Goal: Information Seeking & Learning: Learn about a topic

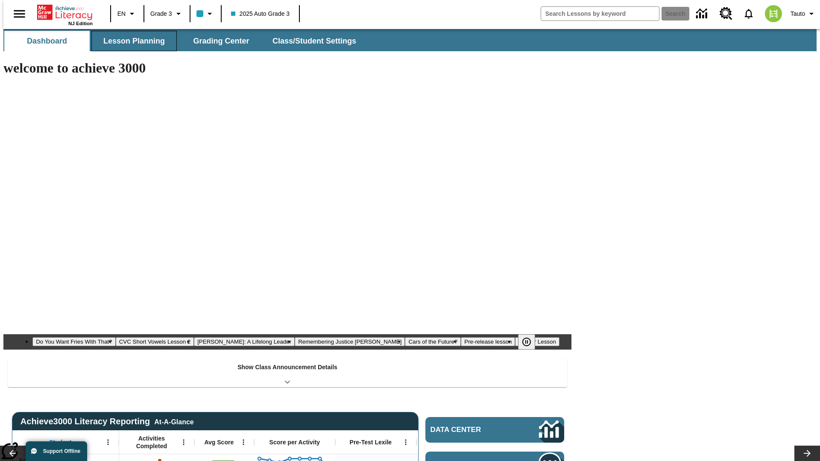
click at [131, 41] on button "Lesson Planning" at bounding box center [133, 41] width 85 height 20
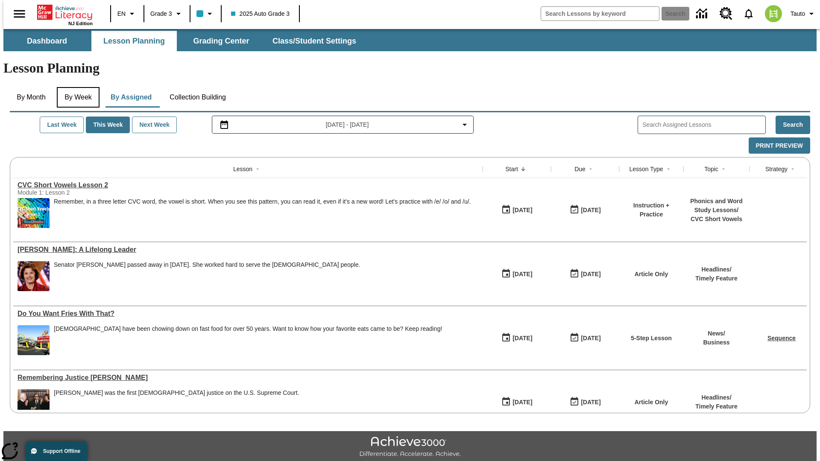
click at [76, 87] on button "By Week" at bounding box center [78, 97] width 43 height 20
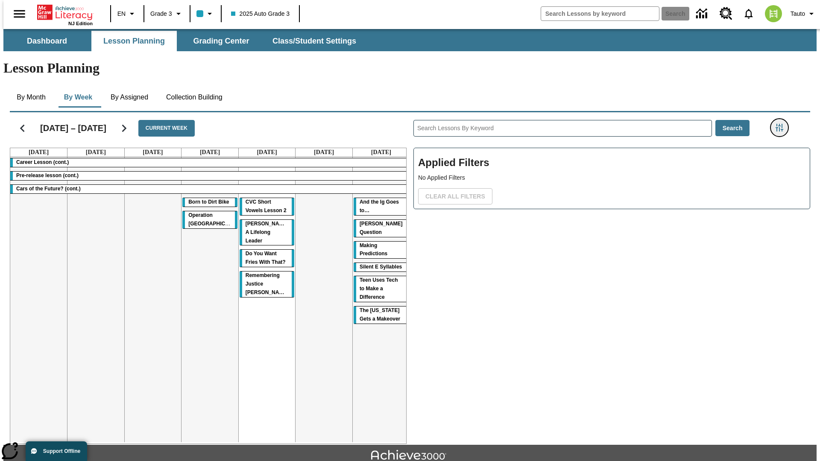
click at [782, 124] on icon "Filters Side menu" at bounding box center [780, 128] width 8 height 8
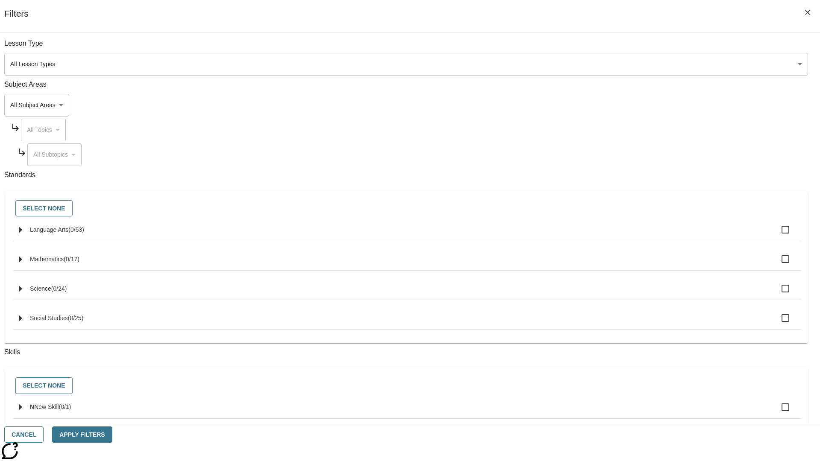
click at [615, 105] on body "Skip to main content NJ Edition EN Grade 3 2025 Auto Grade 3 Search 0 Tauto Das…" at bounding box center [409, 264] width 813 height 471
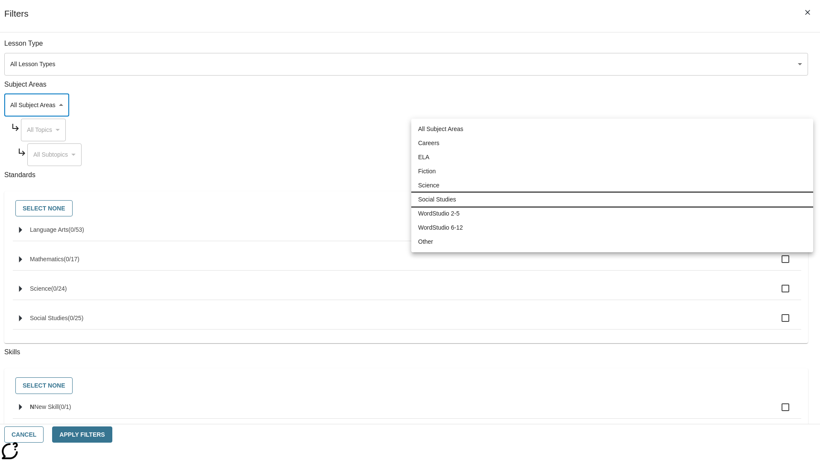
click at [612, 199] on li "Social Studies" at bounding box center [612, 200] width 402 height 14
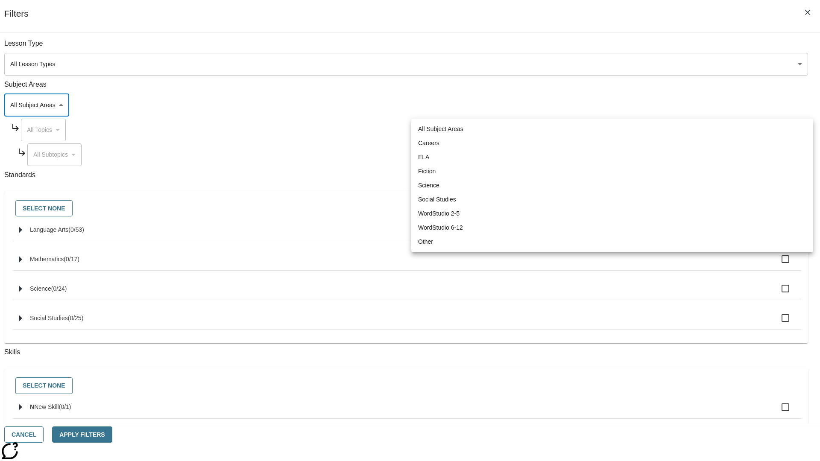
type input "3"
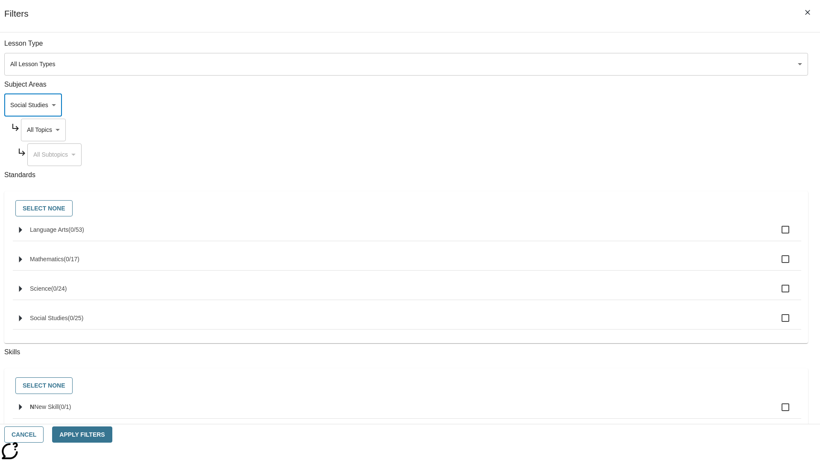
click at [623, 130] on body "Skip to main content NJ Edition EN Grade 3 2025 Auto Grade 3 Search 0 Tauto Das…" at bounding box center [409, 264] width 813 height 471
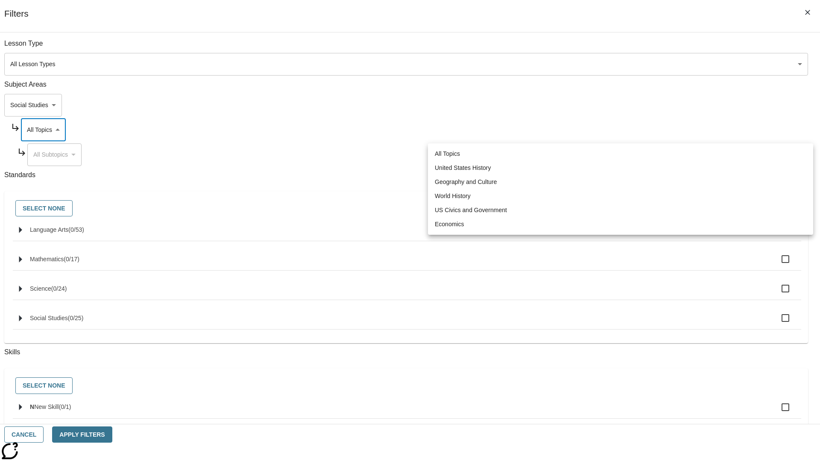
scroll to position [0, 0]
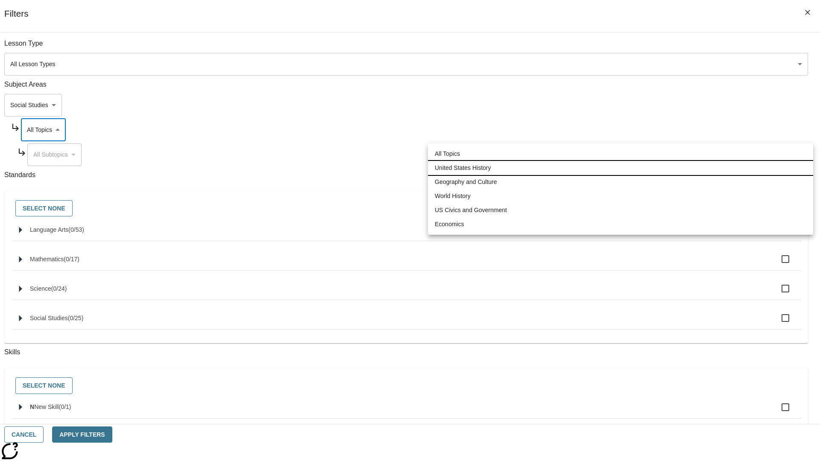
click at [620, 168] on li "United States History" at bounding box center [620, 168] width 385 height 14
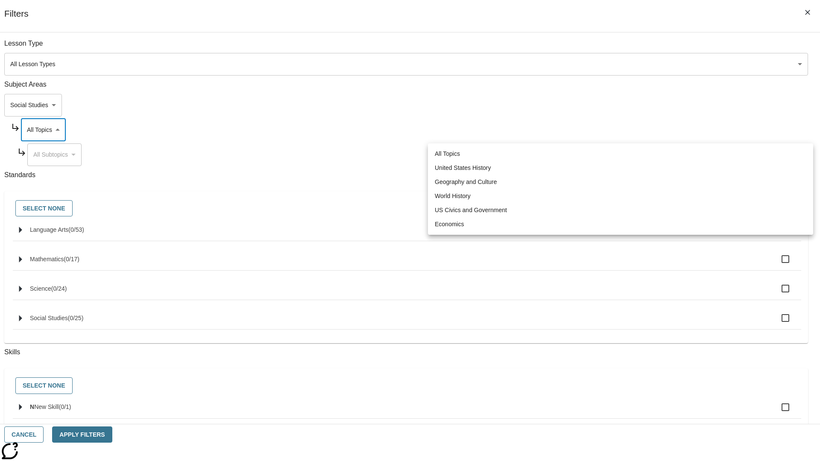
type input "184"
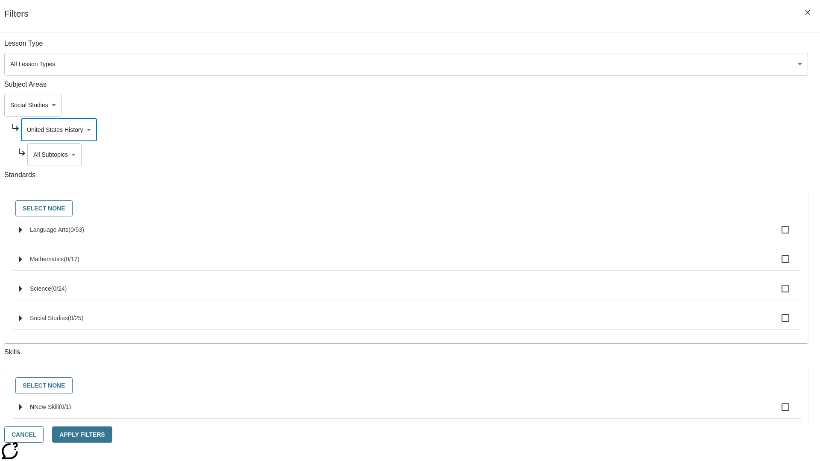
click at [626, 155] on body "Skip to main content NJ Edition EN Grade 3 2025 Auto Grade 3 Search 0 Tauto Das…" at bounding box center [409, 264] width 813 height 471
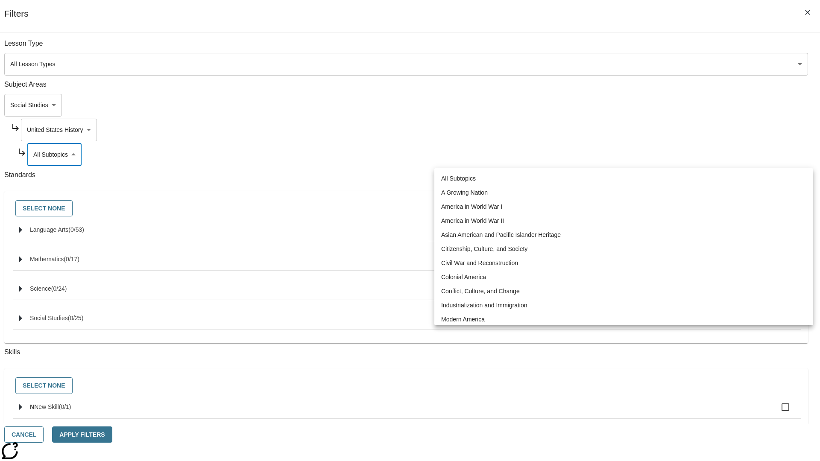
scroll to position [0, 0]
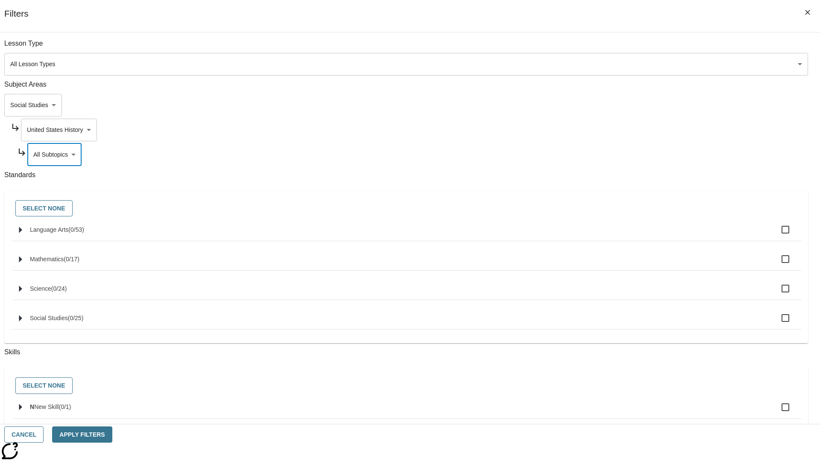
click at [623, 130] on body "Skip to main content NJ Edition EN Grade 3 2025 Auto Grade 3 Search 0 Tauto Das…" at bounding box center [409, 264] width 813 height 471
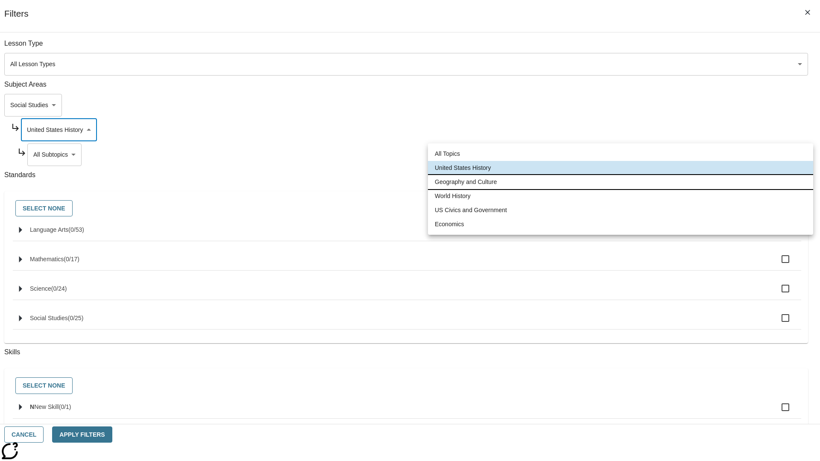
click at [620, 182] on li "Geography and Culture" at bounding box center [620, 182] width 385 height 14
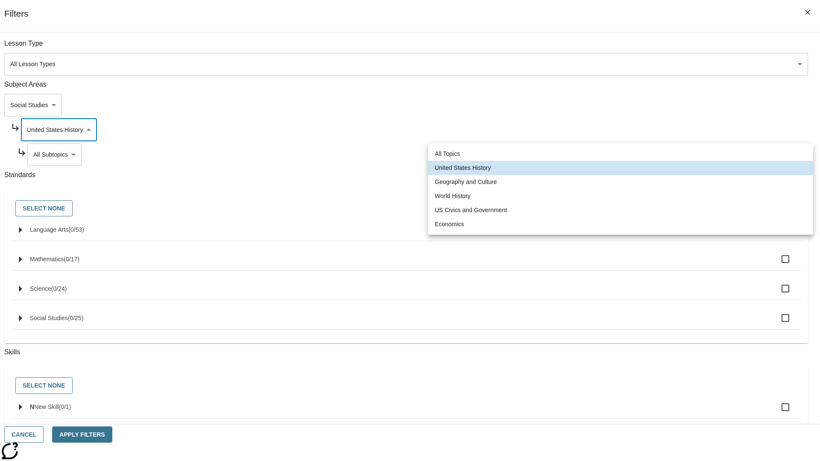
type input "186"
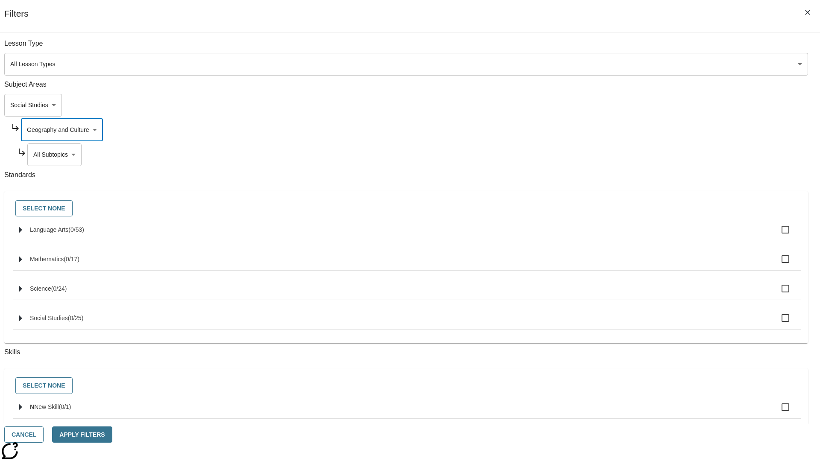
click at [626, 155] on body "Skip to main content NJ Edition EN Grade 3 2025 Auto Grade 3 Search 0 Tauto Das…" at bounding box center [409, 264] width 813 height 471
click at [623, 130] on body "Skip to main content NJ Edition EN Grade 3 2025 Auto Grade 3 Search 0 Tauto Das…" at bounding box center [409, 264] width 813 height 471
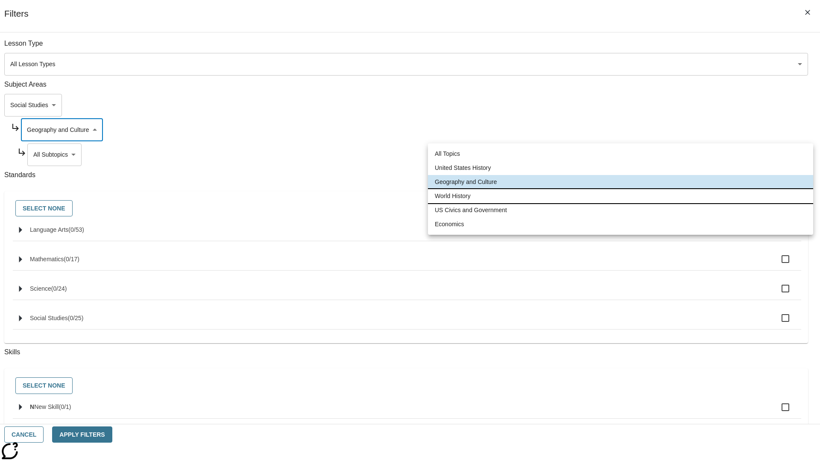
click at [620, 196] on li "World History" at bounding box center [620, 196] width 385 height 14
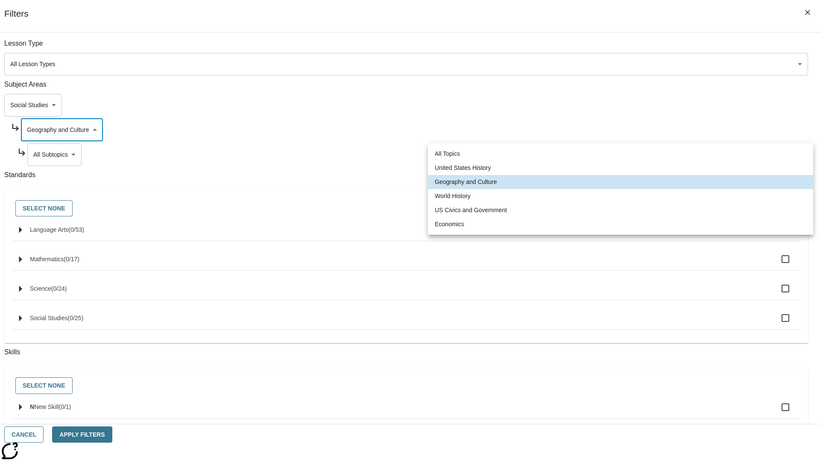
type input "193"
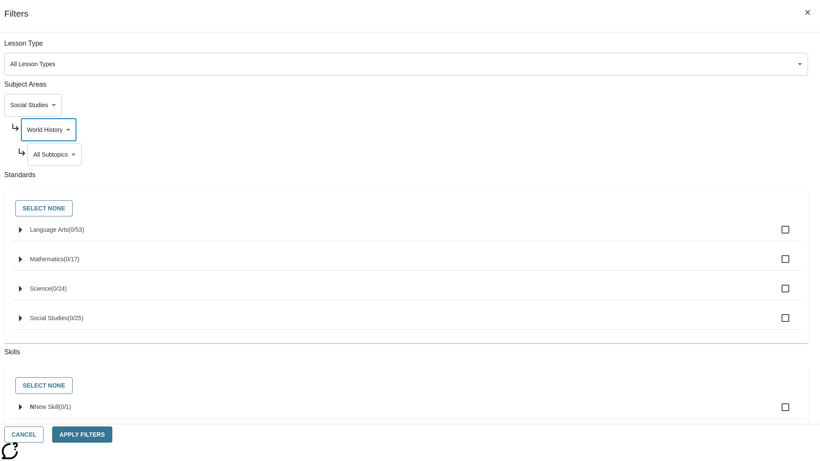
click at [626, 155] on body "Skip to main content NJ Edition EN Grade 3 2025 Auto Grade 3 Search 0 Tauto Das…" at bounding box center [409, 264] width 813 height 471
click at [623, 130] on body "Skip to main content NJ Edition EN Grade 3 2025 Auto Grade 3 Search 0 Tauto Das…" at bounding box center [409, 264] width 813 height 471
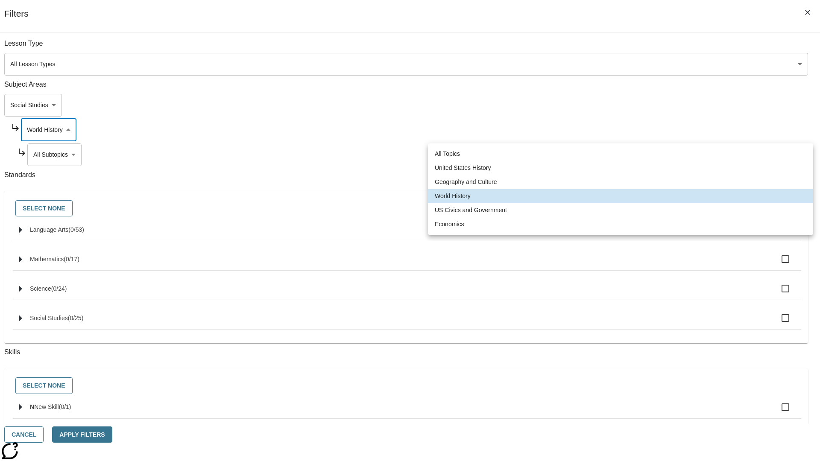
scroll to position [0, 0]
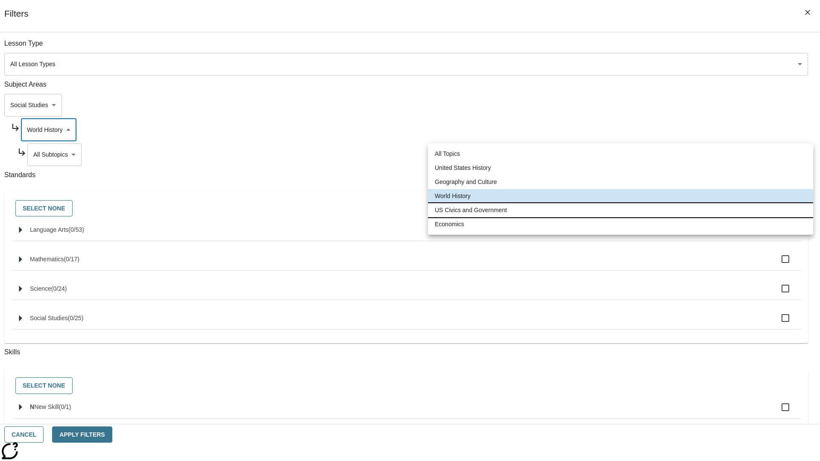
click at [620, 210] on li "US Civics and Government" at bounding box center [620, 210] width 385 height 14
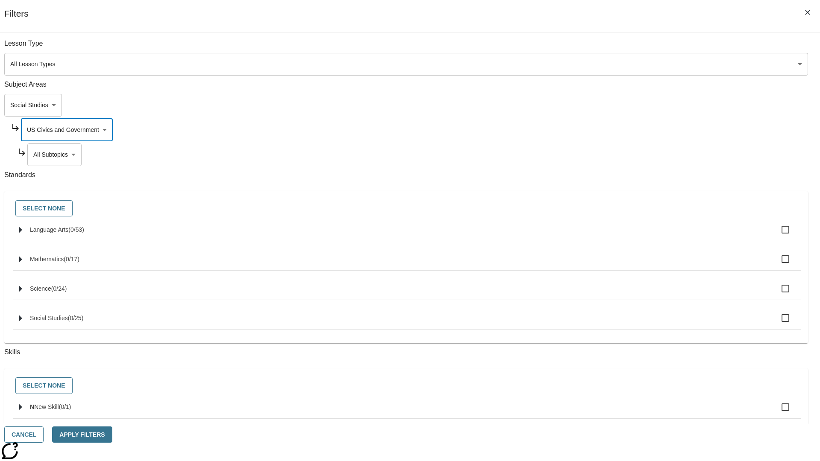
click at [626, 155] on body "Skip to main content NJ Edition EN Grade 3 2025 Auto Grade 3 Search 0 Tauto Das…" at bounding box center [409, 264] width 813 height 471
click at [623, 130] on body "Skip to main content NJ Edition EN Grade 3 2025 Auto Grade 3 Search 0 Tauto Das…" at bounding box center [409, 264] width 813 height 471
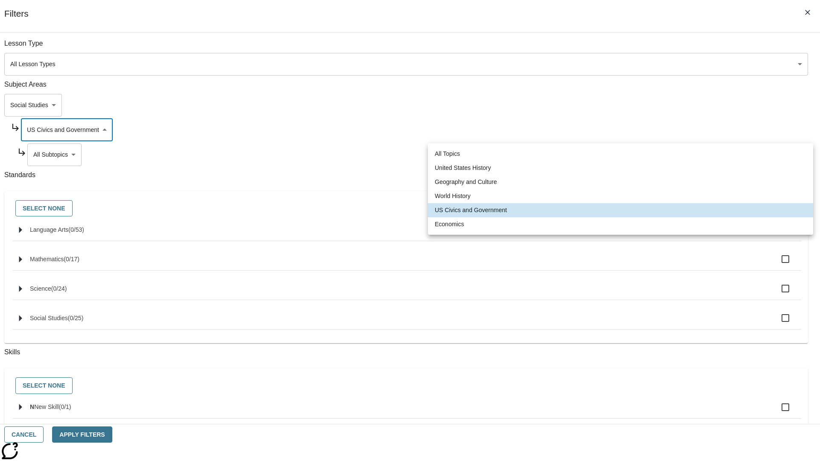
scroll to position [0, 0]
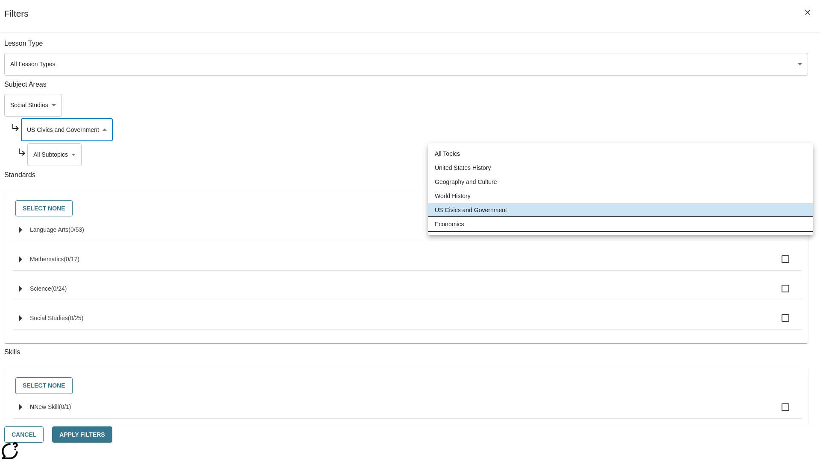
click at [620, 224] on li "Economics" at bounding box center [620, 224] width 385 height 14
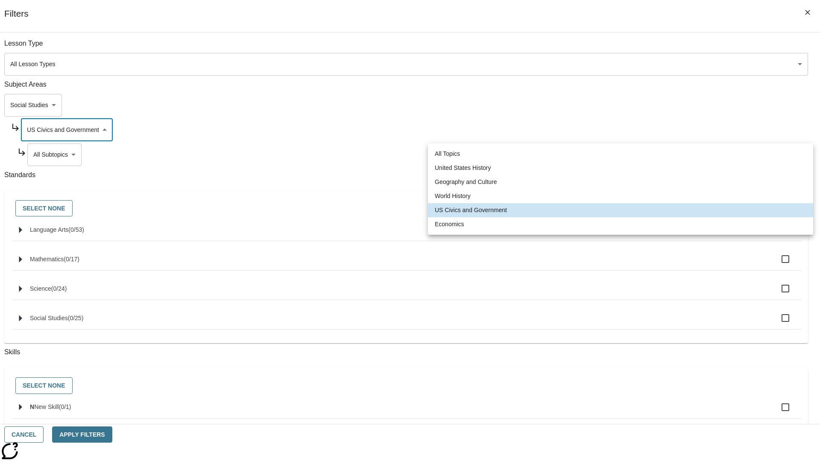
type input "195"
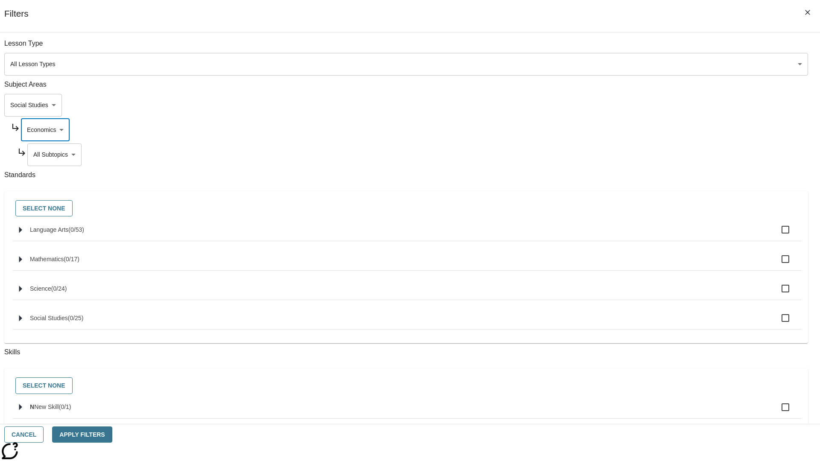
click at [626, 48] on body "Skip to main content NJ Edition EN Grade 3 2025 Auto Grade 3 Search 0 Tauto Das…" at bounding box center [409, 264] width 813 height 471
click at [615, 105] on body "Skip to main content NJ Edition EN Grade 3 2025 Auto Grade 3 Search 0 Tauto Das…" at bounding box center [409, 264] width 813 height 471
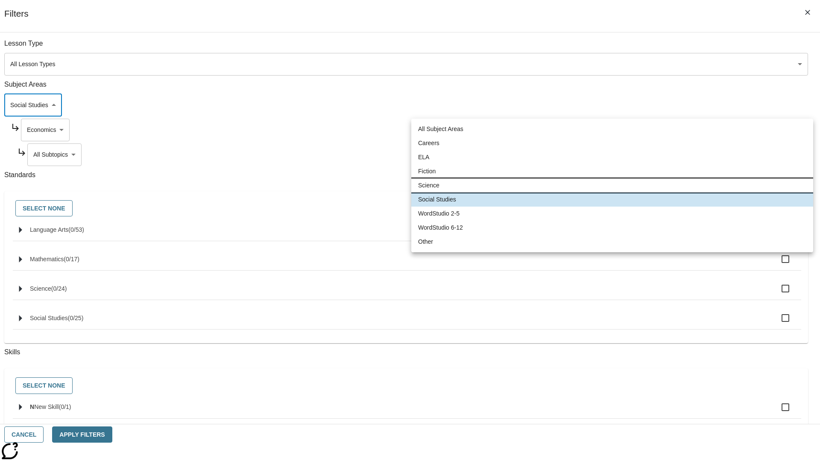
click at [612, 185] on li "Science" at bounding box center [612, 186] width 402 height 14
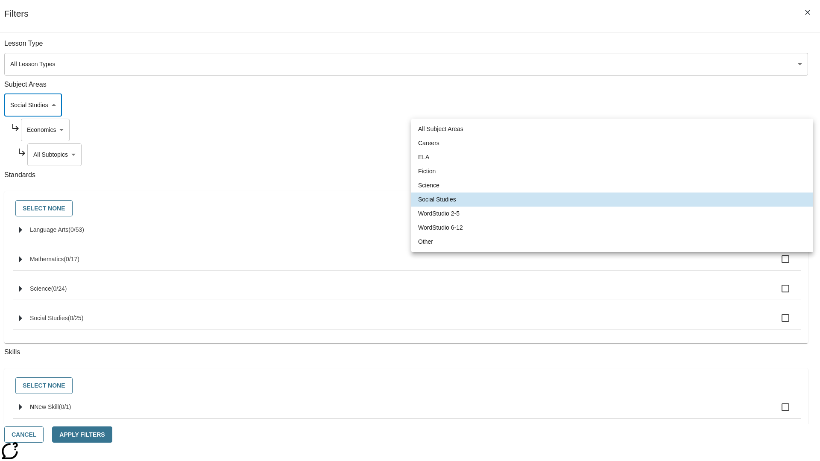
type input "2"
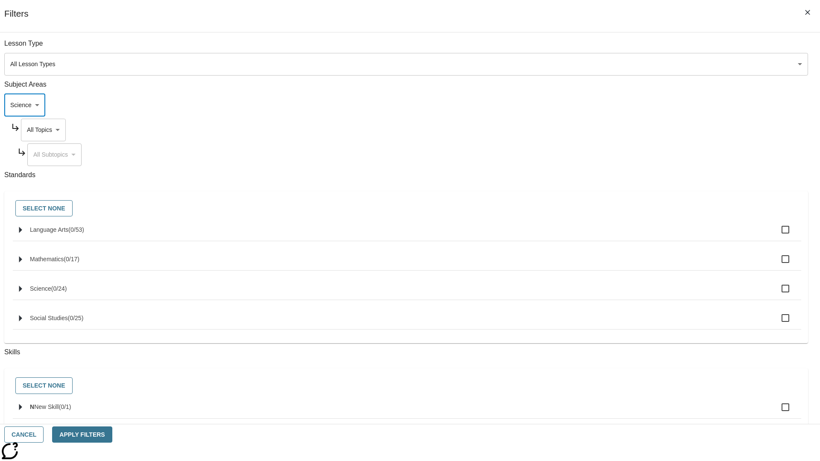
click at [623, 130] on body "Skip to main content NJ Edition EN Grade 3 2025 Auto Grade 3 Search 0 Tauto Das…" at bounding box center [409, 264] width 813 height 471
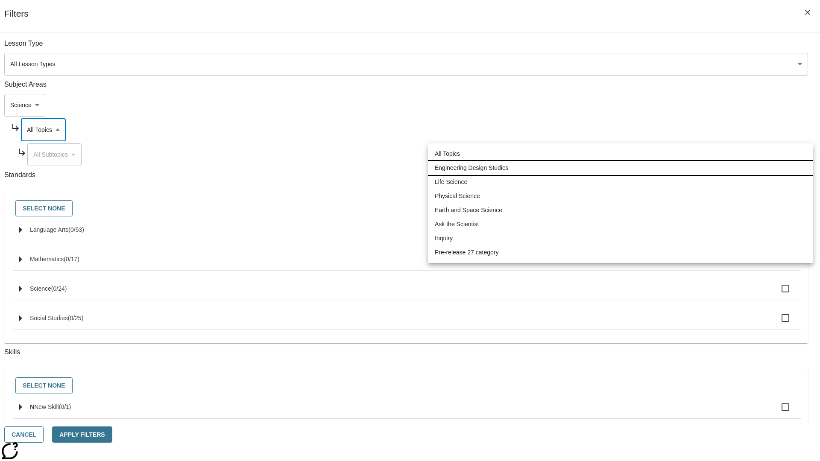
click at [620, 168] on li "Engineering Design Studies" at bounding box center [620, 168] width 385 height 14
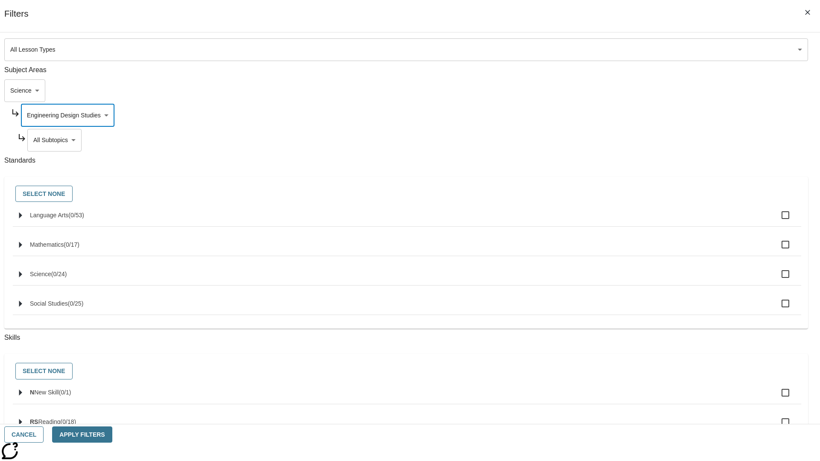
click at [626, 48] on body "Skip to main content NJ Edition EN Grade 3 2025 Auto Grade 3 Search 0 Tauto Das…" at bounding box center [409, 264] width 813 height 471
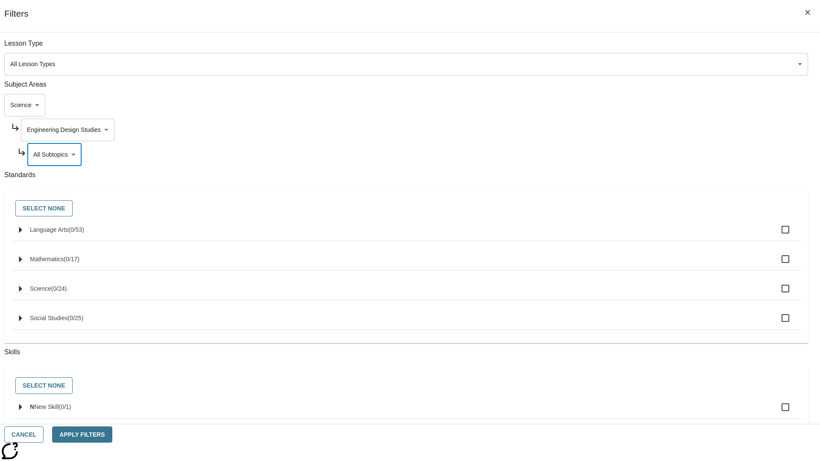
click at [623, 130] on body "Skip to main content NJ Edition EN Grade 3 2025 Auto Grade 3 Search 0 Tauto Das…" at bounding box center [409, 264] width 813 height 471
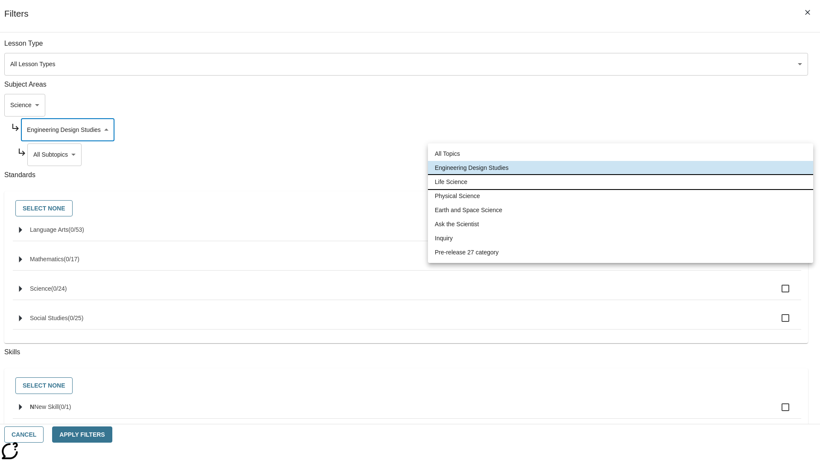
click at [620, 182] on li "Life Science" at bounding box center [620, 182] width 385 height 14
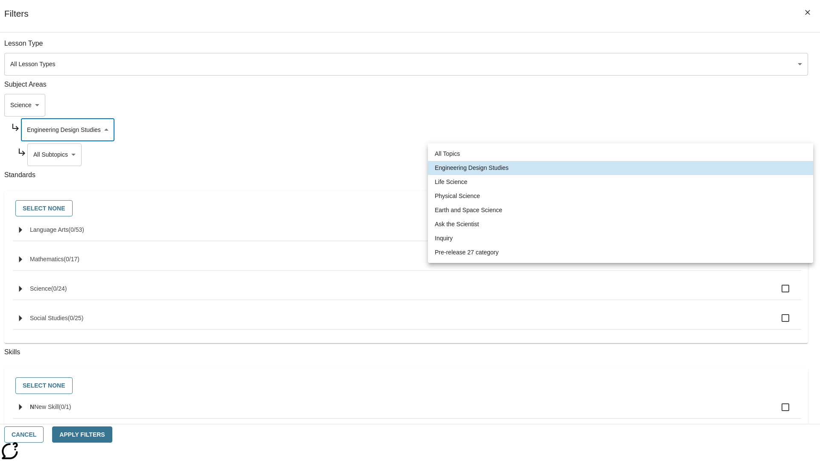
type input "189"
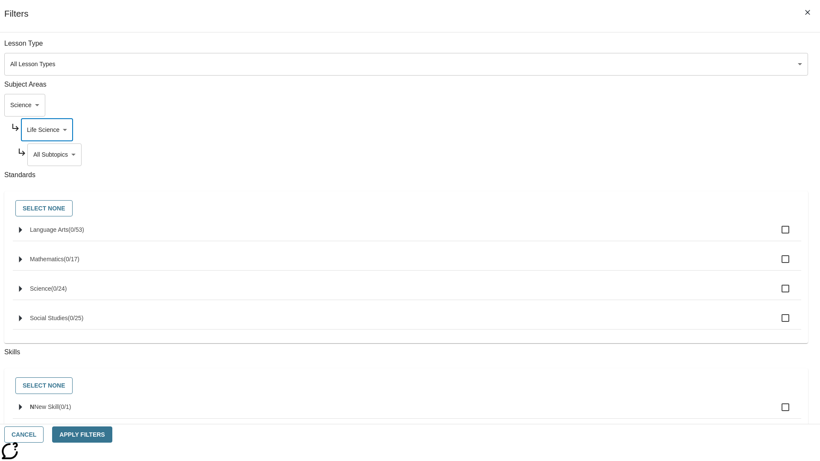
click at [626, 48] on body "Skip to main content NJ Edition EN Grade 3 2025 Auto Grade 3 Search 0 Tauto Das…" at bounding box center [409, 264] width 813 height 471
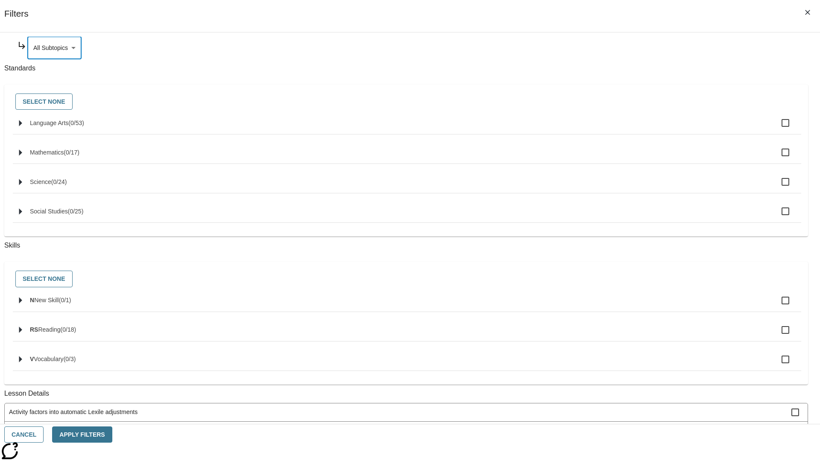
scroll to position [0, 0]
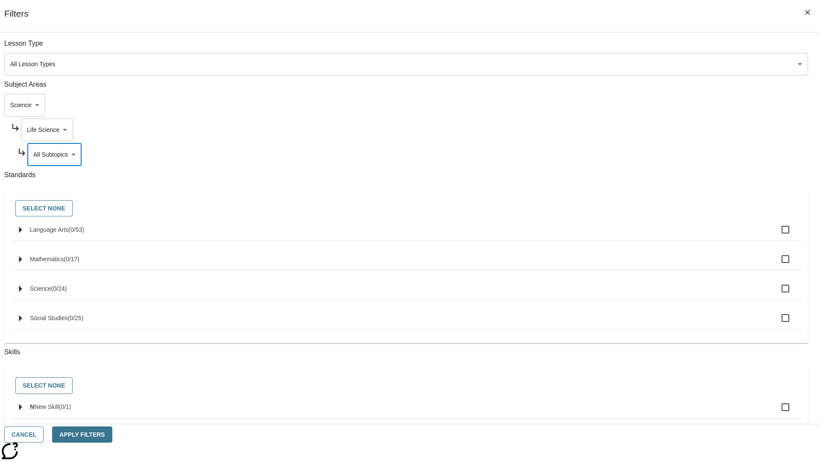
click at [623, 130] on body "Skip to main content NJ Edition EN Grade 3 2025 Auto Grade 3 Search 0 Tauto Das…" at bounding box center [409, 264] width 813 height 471
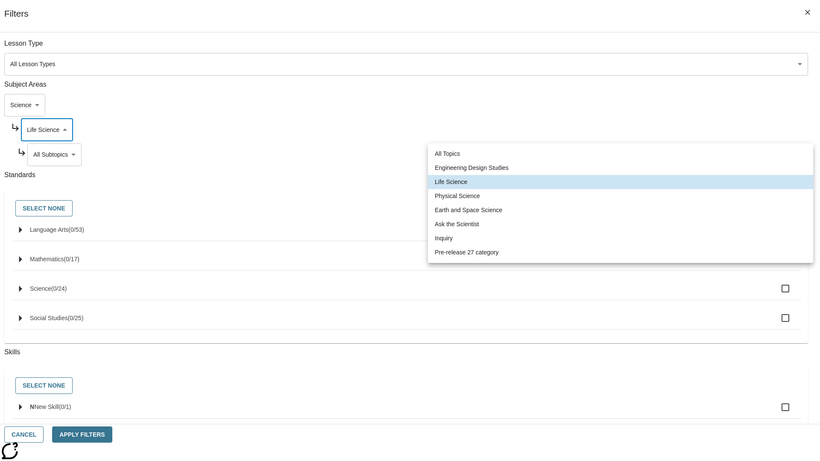
scroll to position [0, 0]
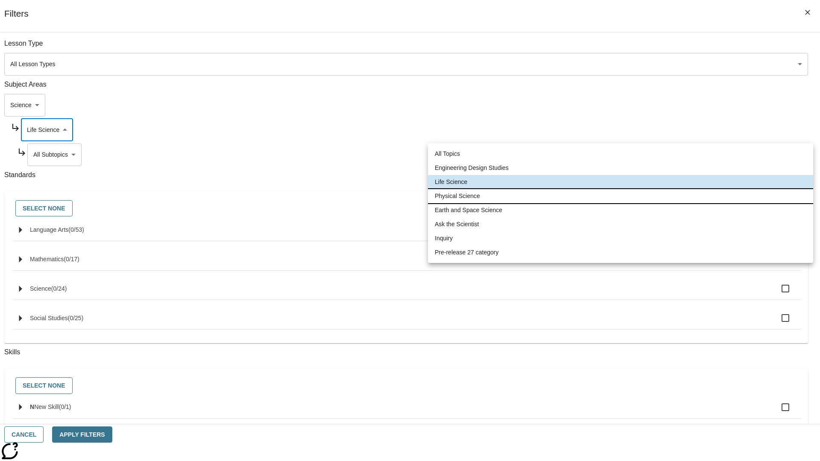
click at [620, 196] on li "Physical Science" at bounding box center [620, 196] width 385 height 14
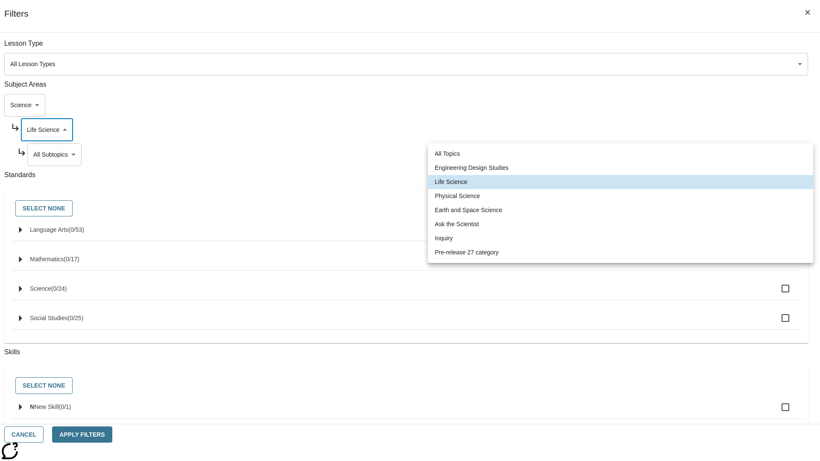
type input "190"
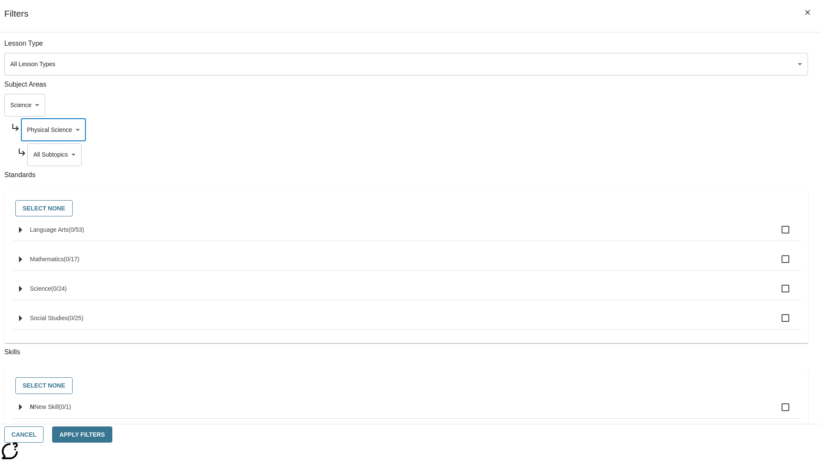
scroll to position [0, 0]
click at [626, 155] on body "Skip to main content NJ Edition EN Grade 3 2025 Auto Grade 3 Search 0 Tauto Das…" at bounding box center [409, 264] width 813 height 471
click at [623, 48] on body "Skip to main content NJ Edition EN Grade 3 2025 Auto Grade 3 Search 0 Tauto Das…" at bounding box center [409, 264] width 813 height 471
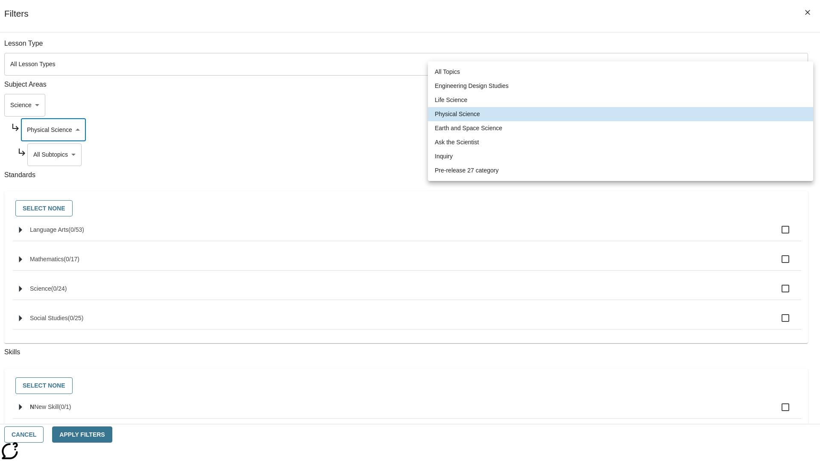
scroll to position [82, 0]
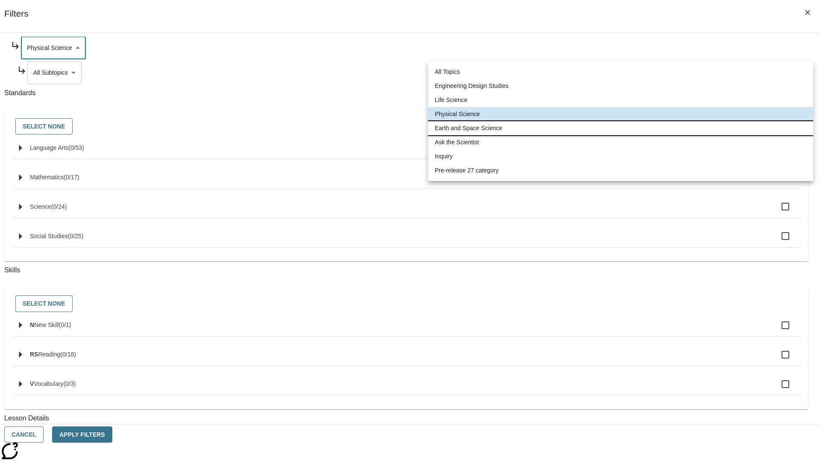
click at [620, 128] on li "Earth and Space Science" at bounding box center [620, 128] width 385 height 14
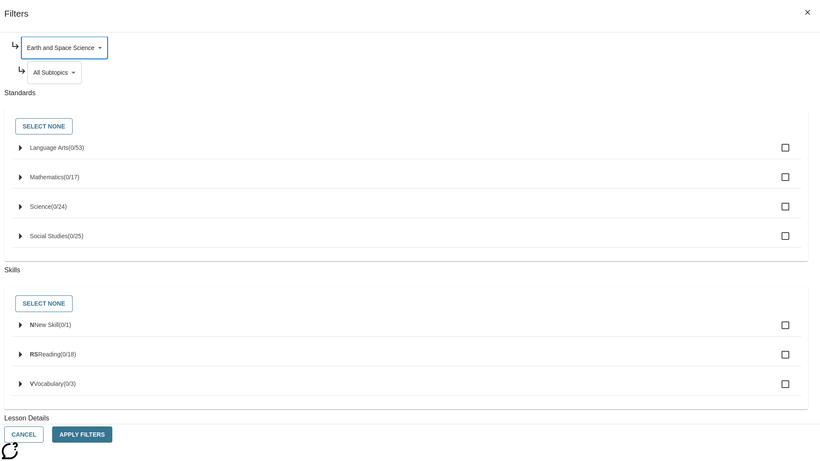
scroll to position [0, 0]
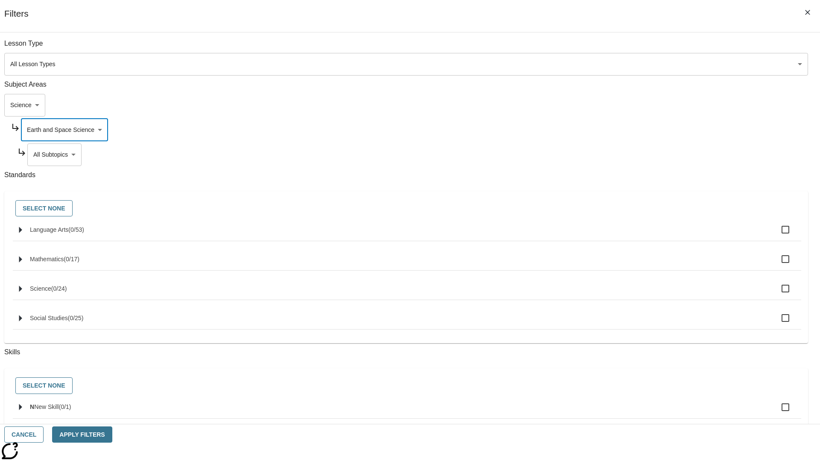
click at [626, 155] on body "Skip to main content NJ Edition EN Grade 3 2025 Auto Grade 3 Search 0 Tauto Das…" at bounding box center [409, 264] width 813 height 471
click at [623, 130] on body "Skip to main content NJ Edition EN Grade 3 2025 Auto Grade 3 Search 0 Tauto Das…" at bounding box center [409, 264] width 813 height 471
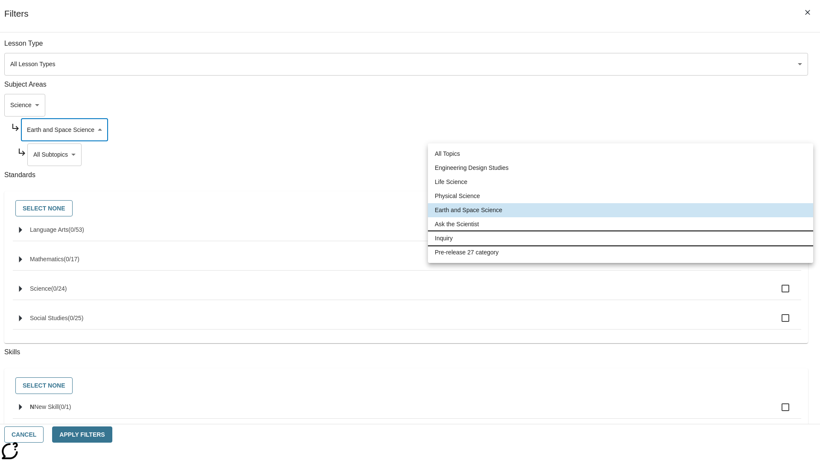
click at [620, 238] on li "Inquiry" at bounding box center [620, 238] width 385 height 14
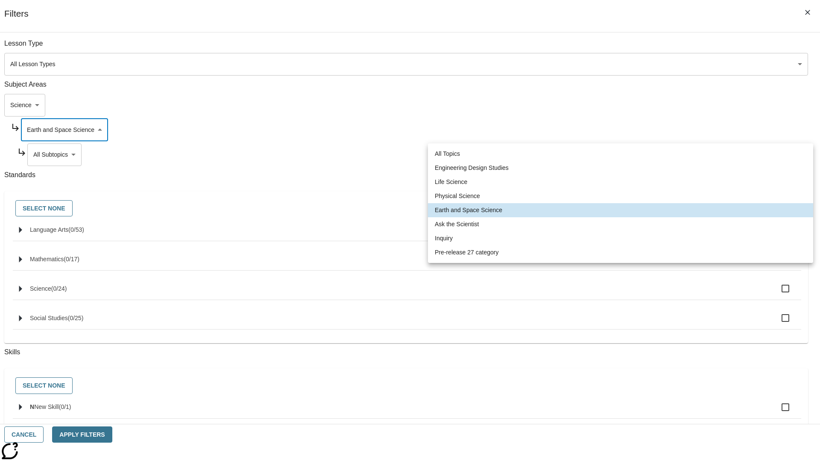
type input "251"
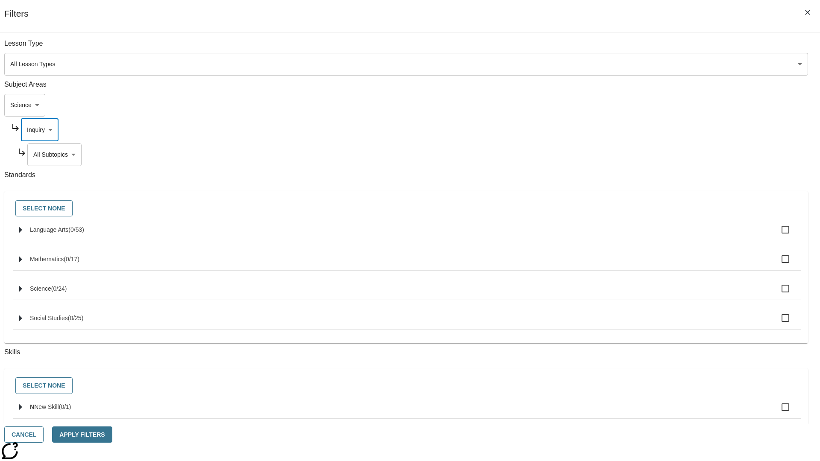
click at [626, 155] on body "Skip to main content NJ Edition EN Grade 3 2025 Auto Grade 3 Search 0 Tauto Das…" at bounding box center [409, 264] width 813 height 471
click at [623, 130] on body "Skip to main content NJ Edition EN Grade 3 2025 Auto Grade 3 Search 0 Tauto Das…" at bounding box center [409, 264] width 813 height 471
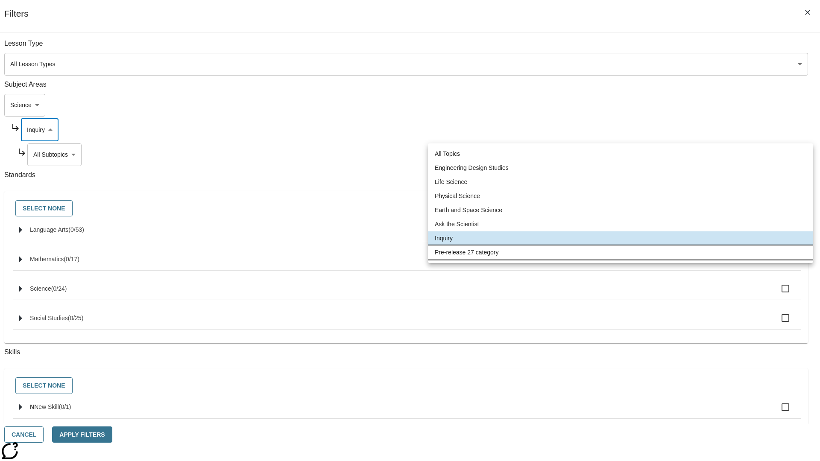
click at [620, 252] on li "Pre-release 27 category" at bounding box center [620, 253] width 385 height 14
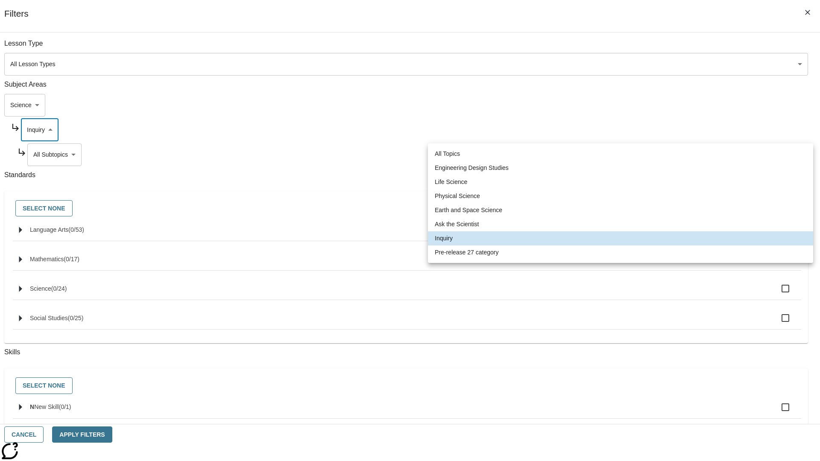
type input "271"
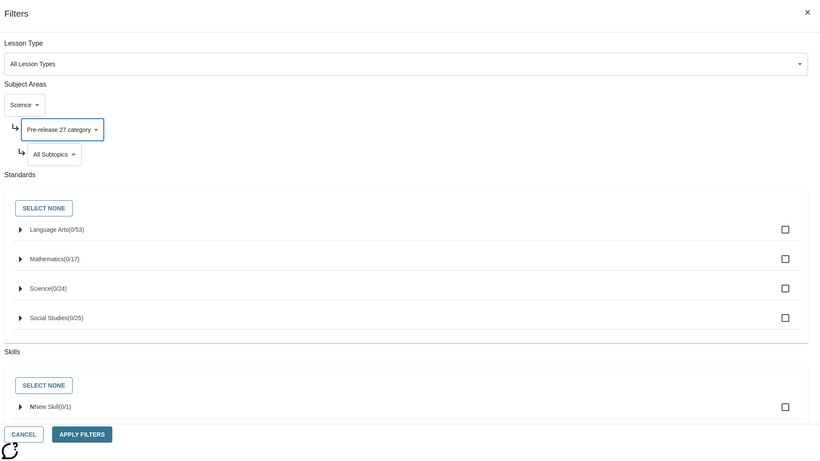
click at [626, 155] on body "Skip to main content NJ Edition EN Grade 3 2025 Auto Grade 3 Search 0 Tauto Das…" at bounding box center [409, 264] width 813 height 471
click at [615, 105] on body "Skip to main content NJ Edition EN Grade 3 2025 Auto Grade 3 Search 0 Tauto Das…" at bounding box center [409, 264] width 813 height 471
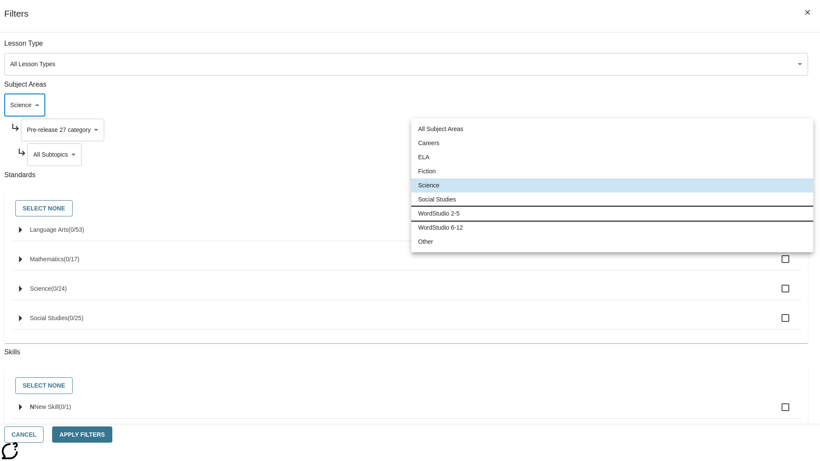
click at [612, 214] on li "WordStudio 2-5" at bounding box center [612, 214] width 402 height 14
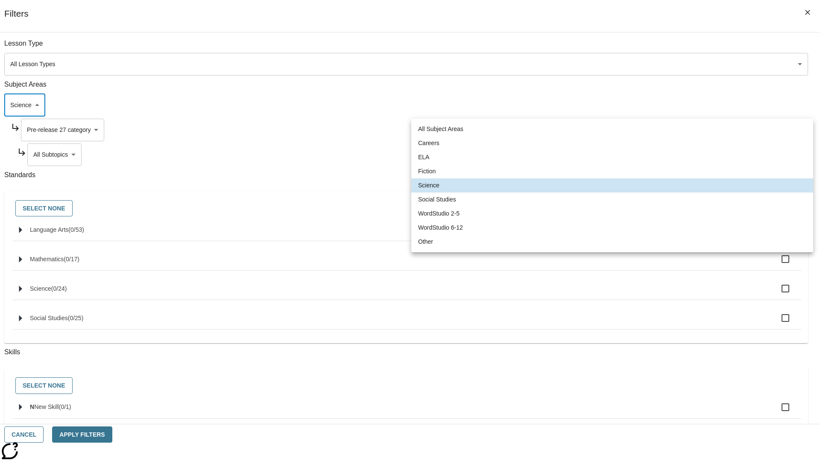
type input "6"
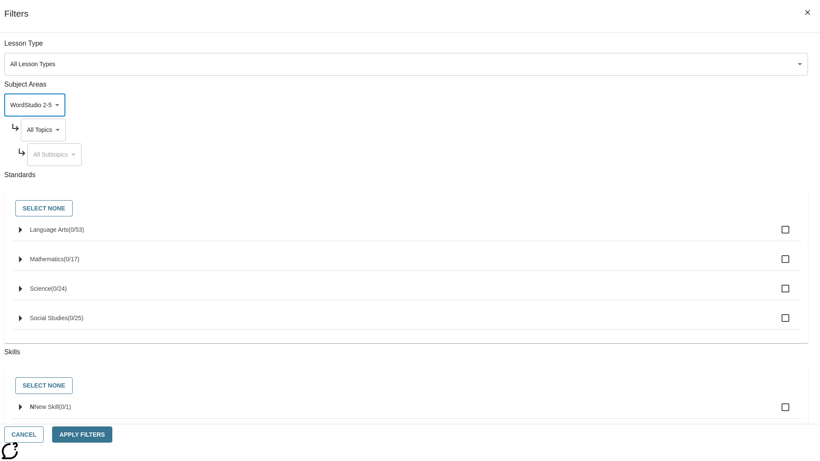
click at [623, 130] on body "Skip to main content NJ Edition EN Grade 3 2025 Auto Grade 3 Search 0 Tauto Das…" at bounding box center [409, 264] width 813 height 471
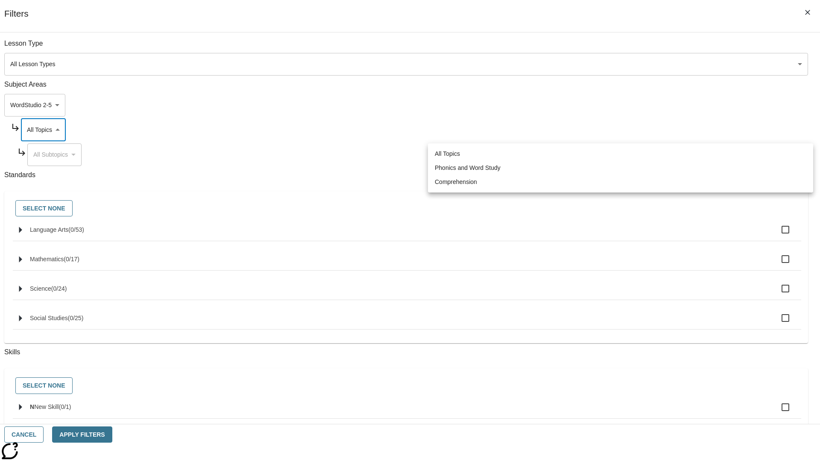
scroll to position [0, 0]
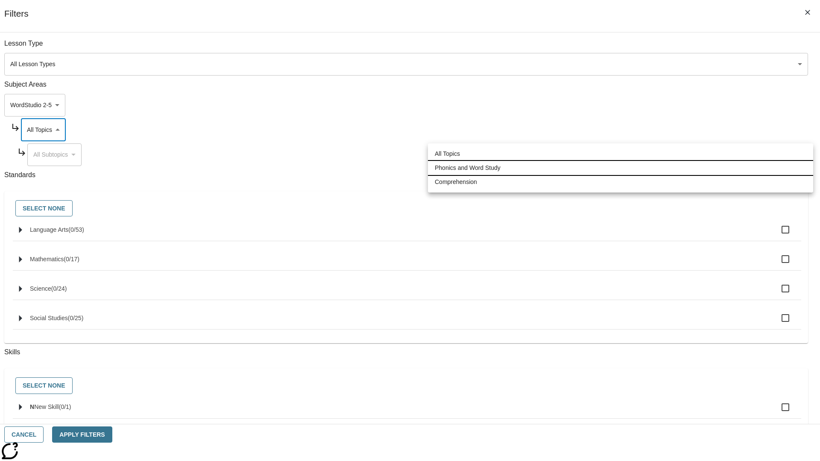
click at [620, 168] on li "Phonics and Word Study" at bounding box center [620, 168] width 385 height 14
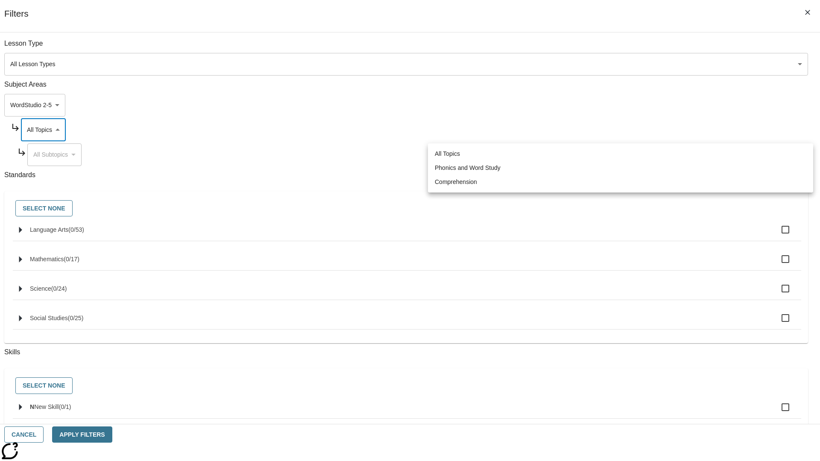
type input "249"
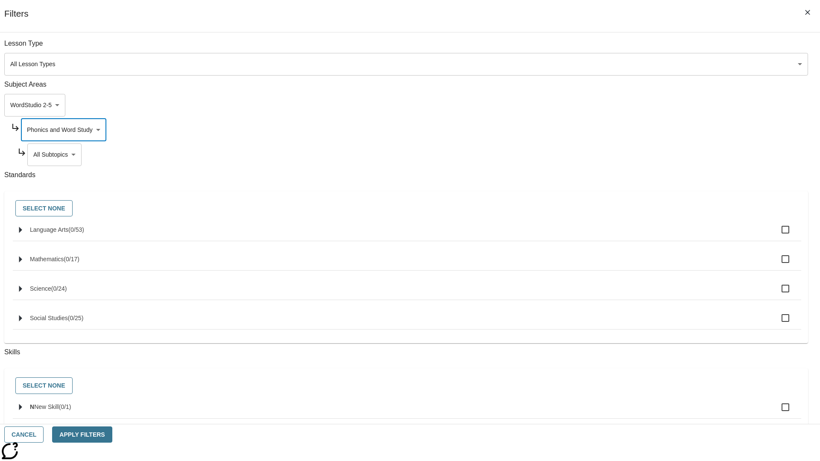
click at [626, 155] on body "Skip to main content NJ Edition EN Grade 3 2025 Auto Grade 3 Search 0 Tauto Das…" at bounding box center [409, 264] width 813 height 471
click at [623, 130] on body "Skip to main content NJ Edition EN Grade 3 2025 Auto Grade 3 Search 0 Tauto Das…" at bounding box center [409, 264] width 813 height 471
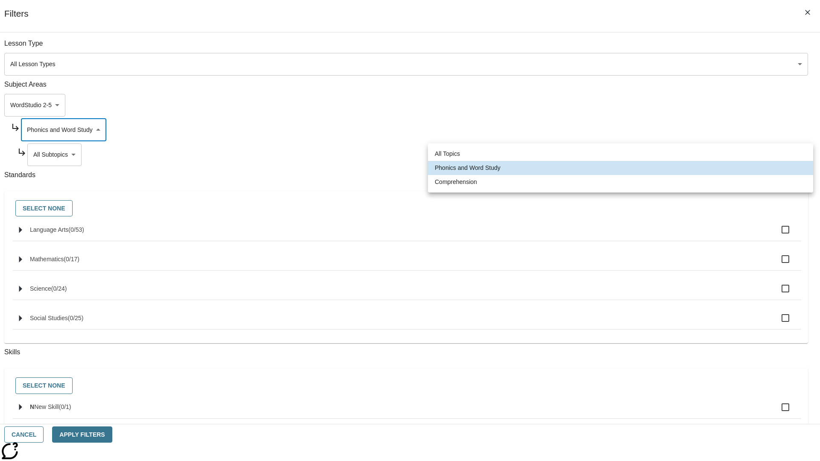
scroll to position [0, 0]
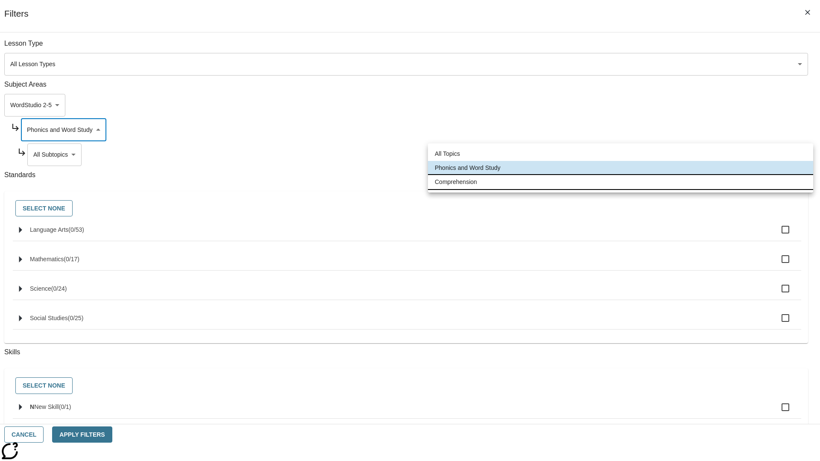
click at [620, 182] on li "Comprehension" at bounding box center [620, 182] width 385 height 14
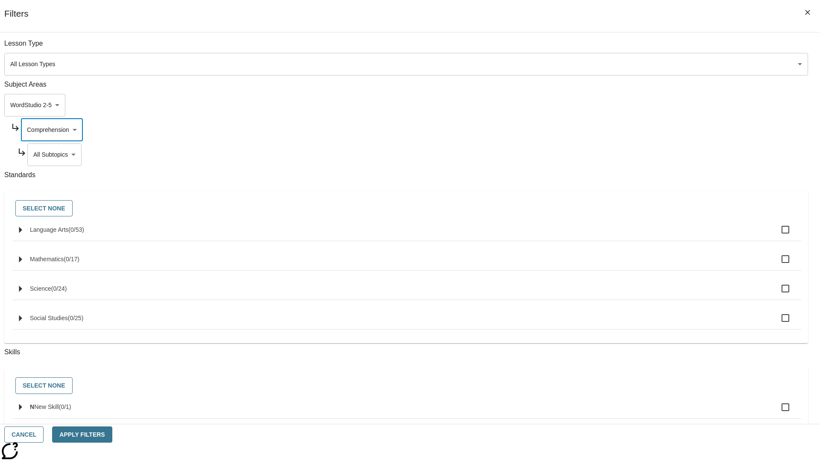
type input "252"
click at [626, 155] on body "Skip to main content NJ Edition EN Grade 3 2025 Auto Grade 3 Search 0 Tauto Das…" at bounding box center [409, 264] width 813 height 471
click at [44, 435] on button "Cancel" at bounding box center [23, 435] width 39 height 17
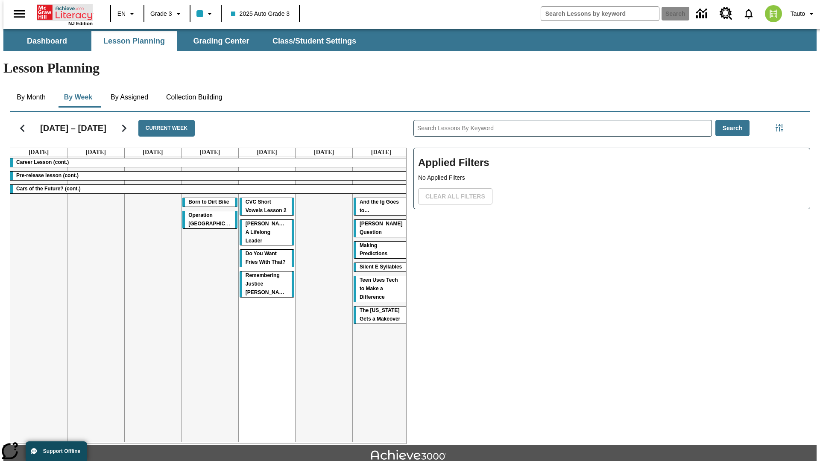
click at [61, 12] on icon "Home" at bounding box center [65, 12] width 57 height 17
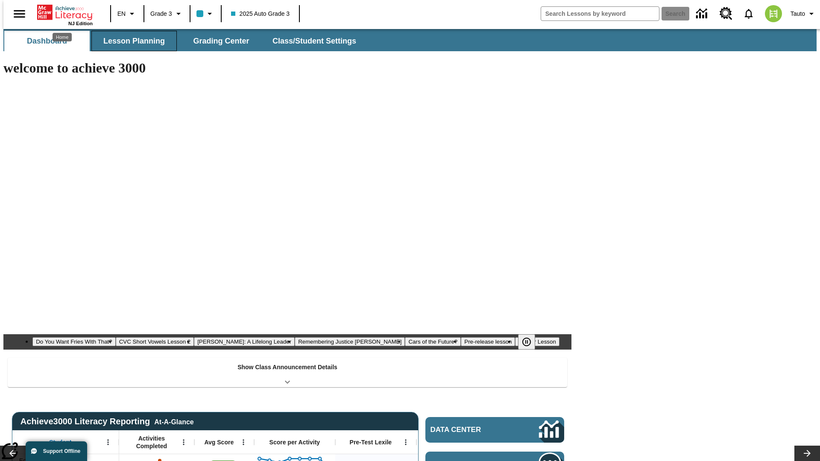
click at [131, 41] on button "Lesson Planning" at bounding box center [133, 41] width 85 height 20
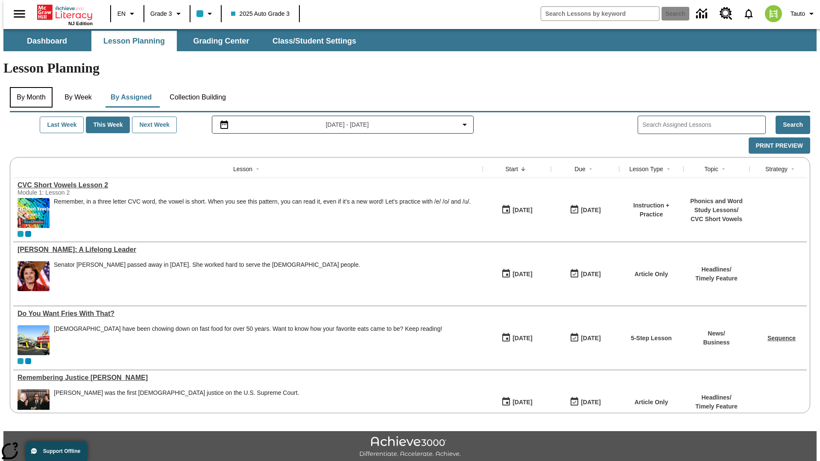
click at [29, 87] on button "By Month" at bounding box center [31, 97] width 43 height 20
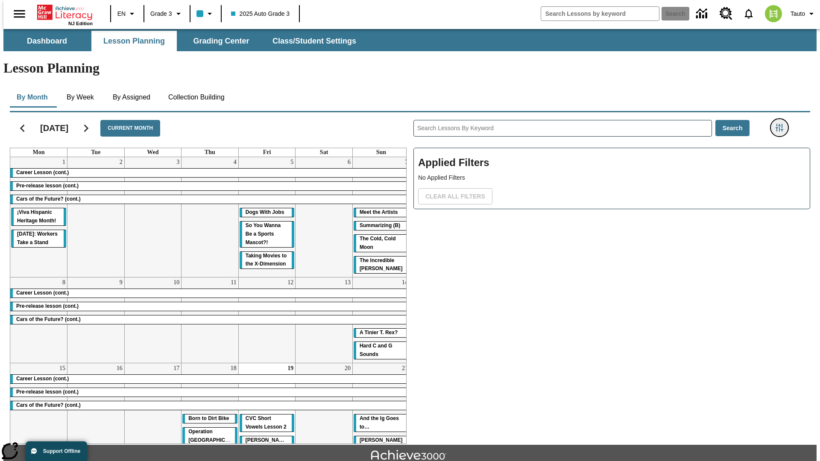
click at [782, 124] on icon "Filters Side menu" at bounding box center [780, 128] width 8 height 8
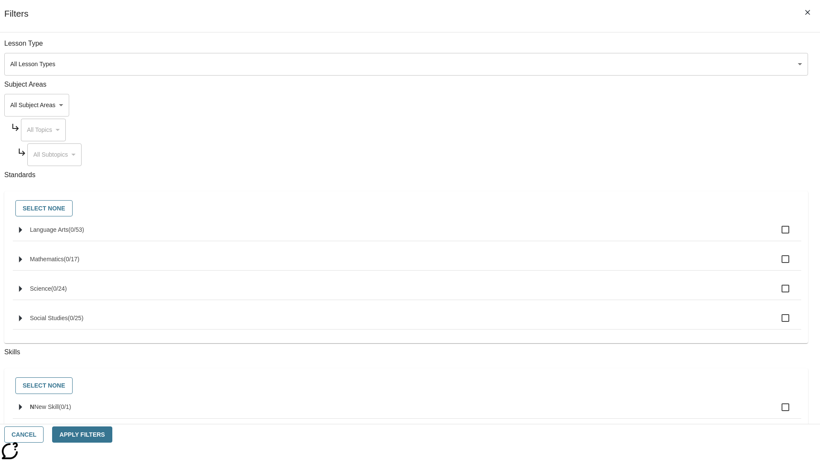
click at [615, 105] on body "Skip to main content [GEOGRAPHIC_DATA] Edition EN Grade 3 2025 Auto Grade 3 Sea…" at bounding box center [409, 264] width 813 height 471
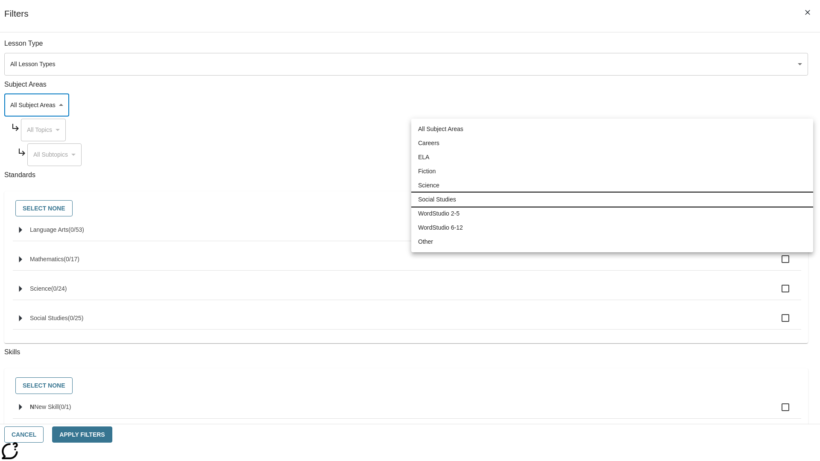
click at [612, 199] on li "Social Studies" at bounding box center [612, 200] width 402 height 14
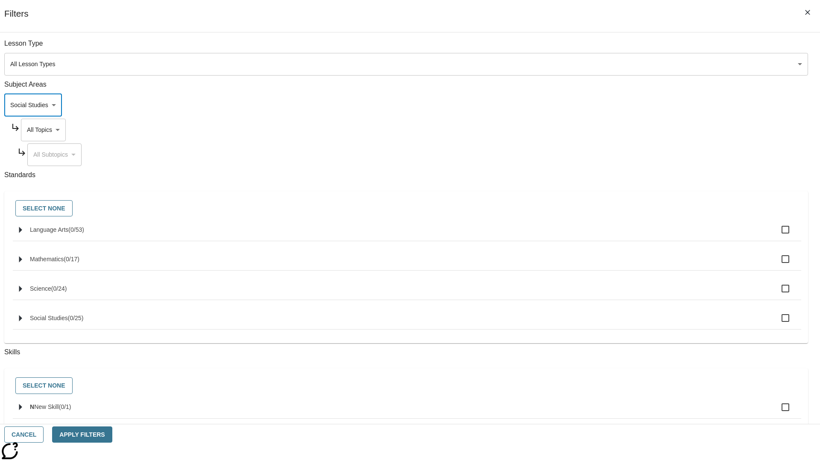
type input "3"
click at [623, 130] on body "Skip to main content [GEOGRAPHIC_DATA] Edition EN Grade 3 2025 Auto Grade 3 Sea…" at bounding box center [409, 264] width 813 height 471
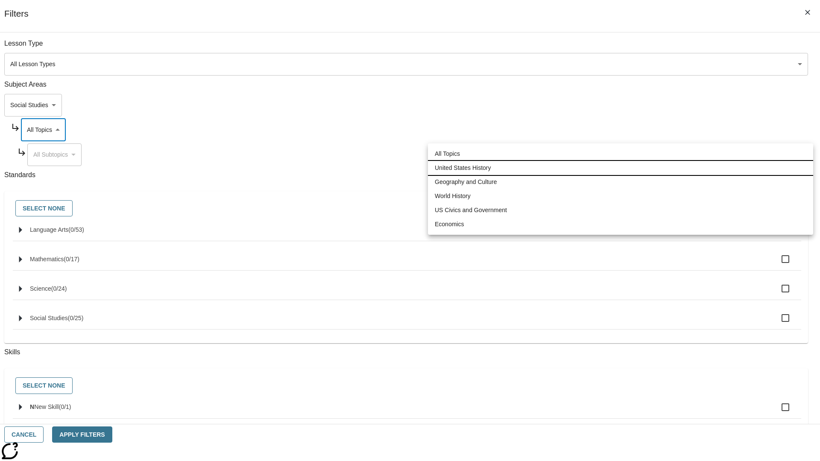
click at [620, 168] on li "United States History" at bounding box center [620, 168] width 385 height 14
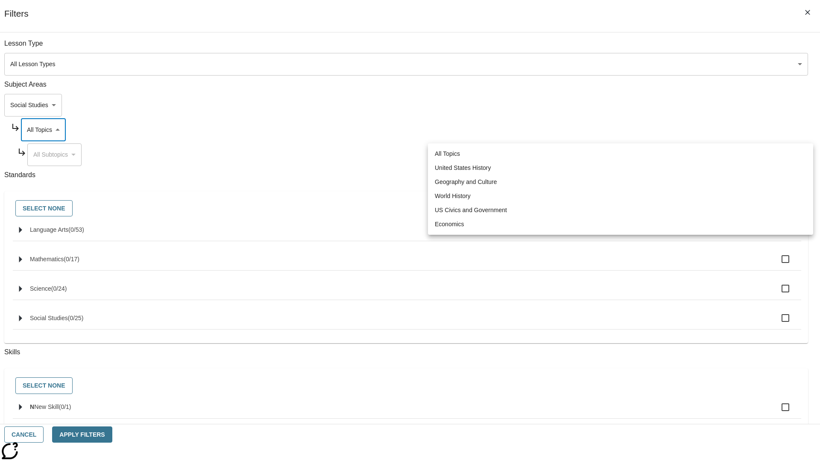
type input "184"
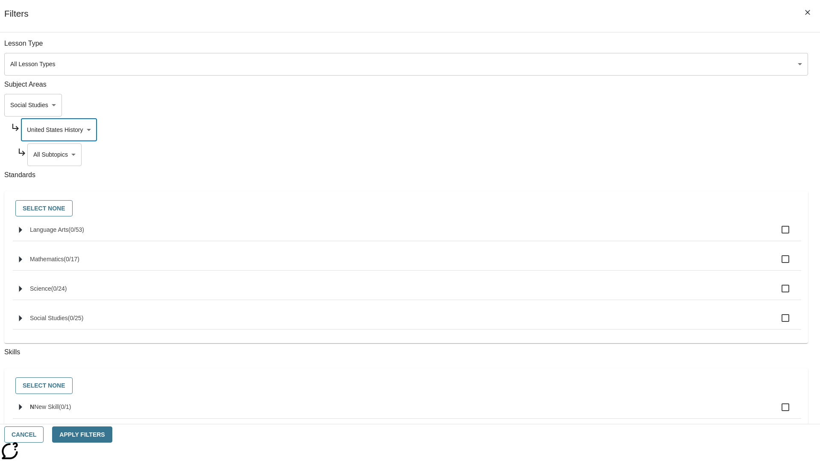
click at [626, 155] on body "Skip to main content [GEOGRAPHIC_DATA] Edition EN Grade 3 2025 Auto Grade 3 Sea…" at bounding box center [409, 264] width 813 height 471
click at [623, 48] on body "Skip to main content [GEOGRAPHIC_DATA] Edition EN Grade 3 2025 Auto Grade 3 Sea…" at bounding box center [409, 264] width 813 height 471
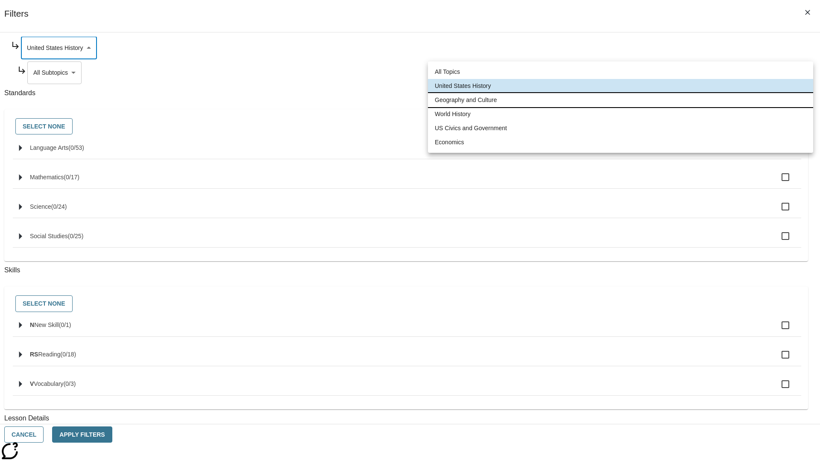
click at [620, 100] on li "Geography and Culture" at bounding box center [620, 100] width 385 height 14
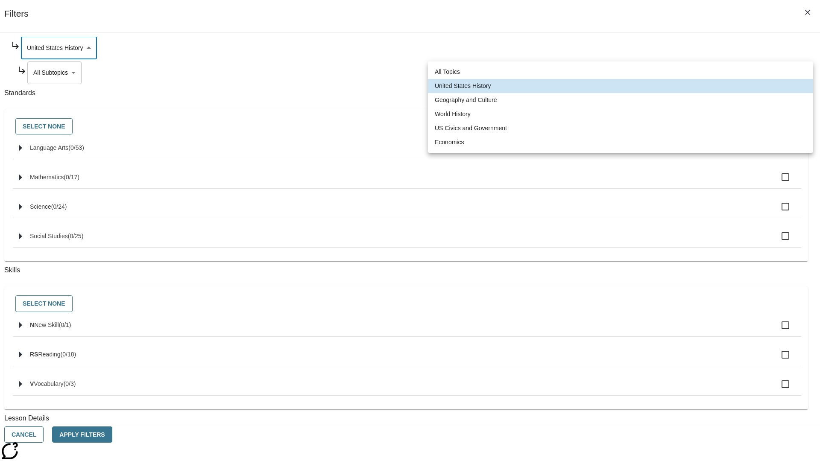
type input "186"
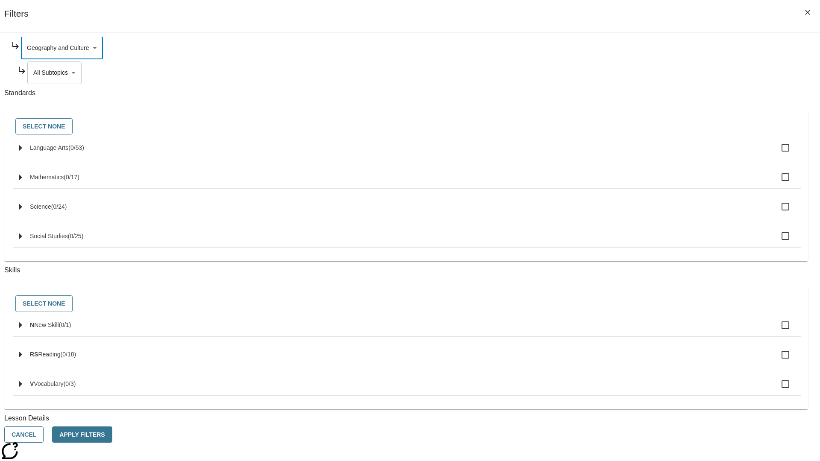
click at [626, 155] on body "Skip to main content [GEOGRAPHIC_DATA] Edition EN Grade 3 2025 Auto Grade 3 Sea…" at bounding box center [409, 264] width 813 height 471
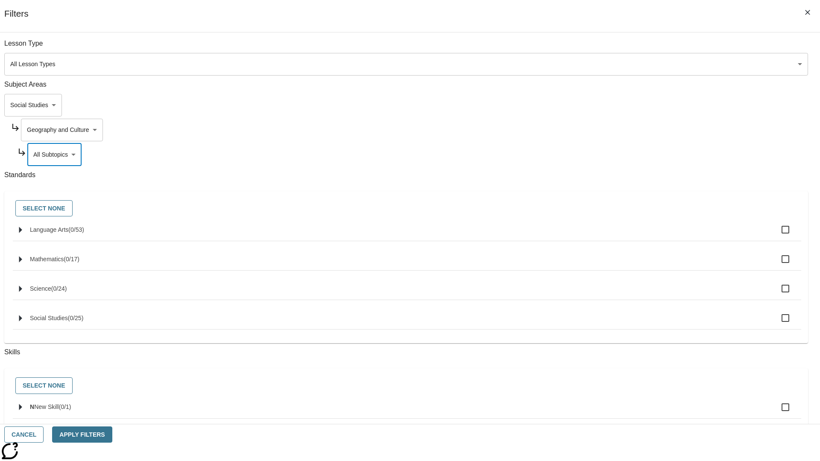
click at [623, 130] on body "Skip to main content [GEOGRAPHIC_DATA] Edition EN Grade 3 2025 Auto Grade 3 Sea…" at bounding box center [409, 264] width 813 height 471
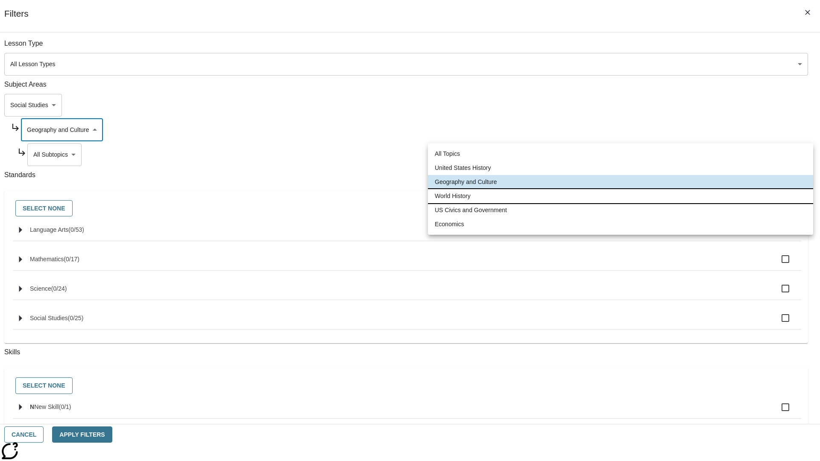
click at [620, 196] on li "World History" at bounding box center [620, 196] width 385 height 14
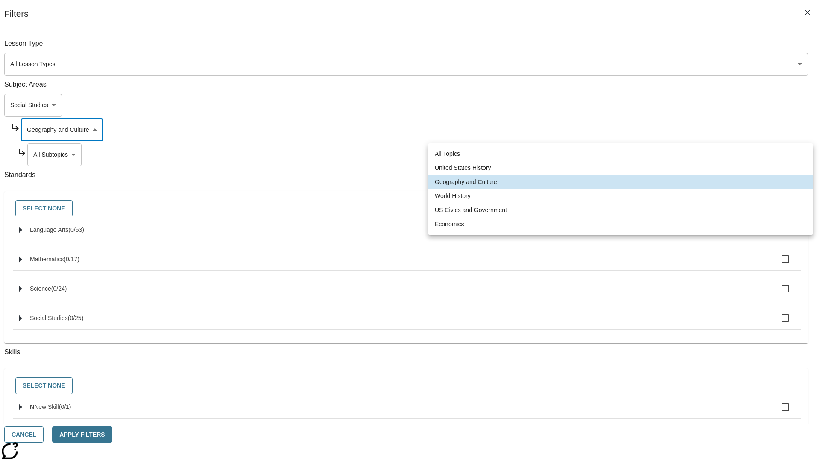
type input "193"
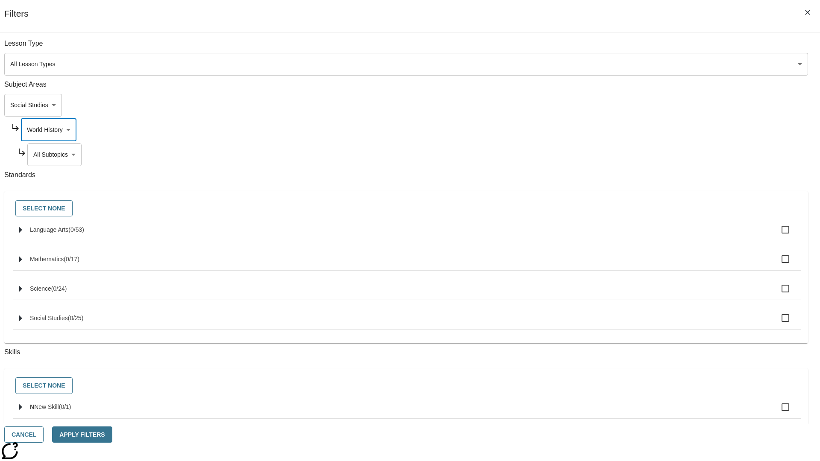
click at [626, 155] on body "Skip to main content [GEOGRAPHIC_DATA] Edition EN Grade 3 2025 Auto Grade 3 Sea…" at bounding box center [409, 264] width 813 height 471
click at [623, 48] on body "Skip to main content [GEOGRAPHIC_DATA] Edition EN Grade 3 2025 Auto Grade 3 Sea…" at bounding box center [409, 264] width 813 height 471
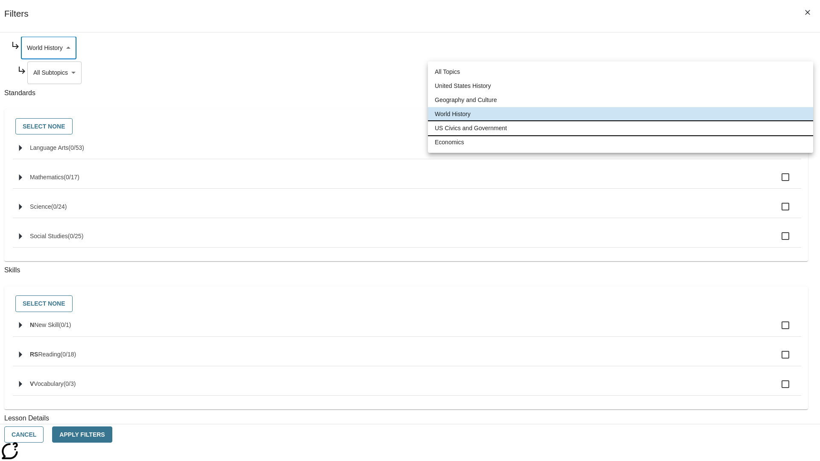
click at [620, 128] on li "US Civics and Government" at bounding box center [620, 128] width 385 height 14
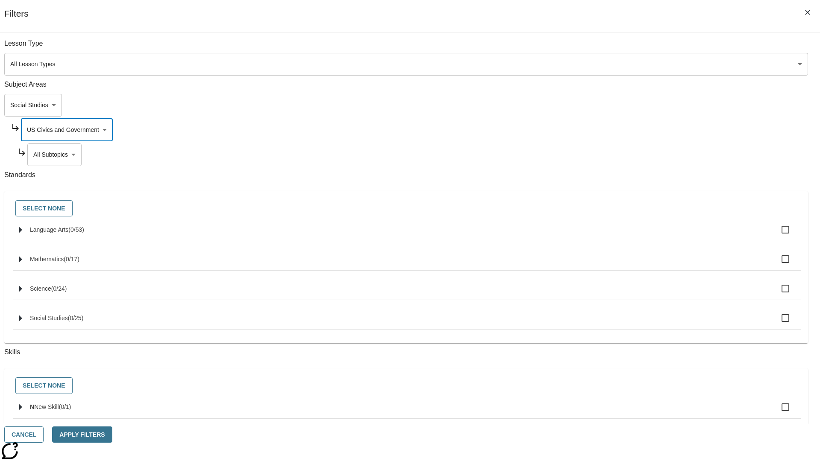
click at [626, 155] on body "Skip to main content [GEOGRAPHIC_DATA] Edition EN Grade 3 2025 Auto Grade 3 Sea…" at bounding box center [409, 264] width 813 height 471
click at [623, 130] on body "Skip to main content [GEOGRAPHIC_DATA] Edition EN Grade 3 2025 Auto Grade 3 Sea…" at bounding box center [409, 264] width 813 height 471
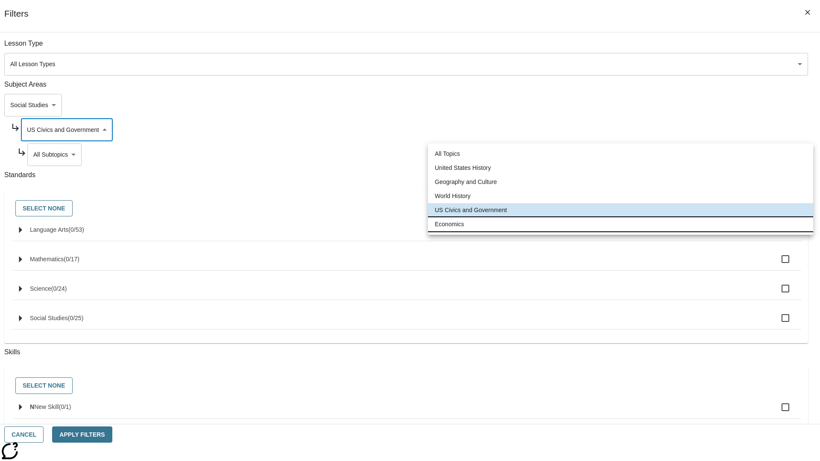
click at [620, 224] on li "Economics" at bounding box center [620, 224] width 385 height 14
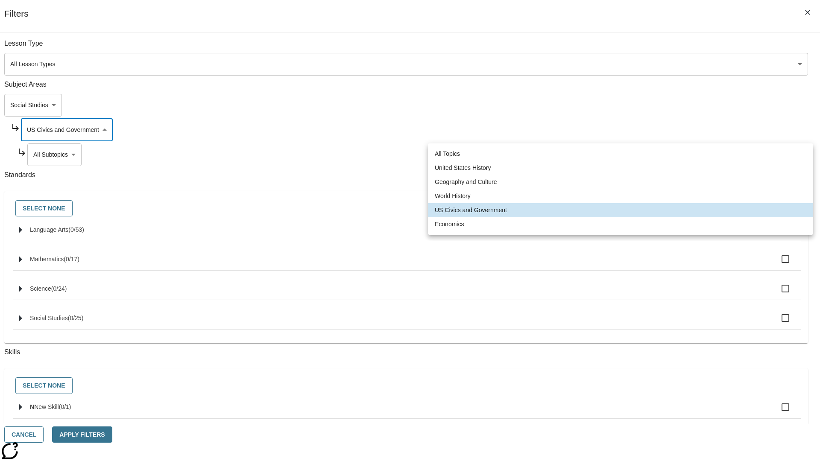
type input "195"
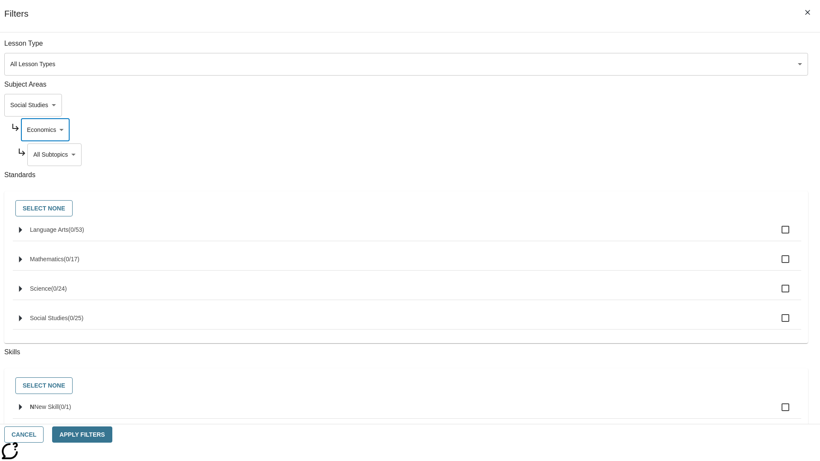
click at [626, 155] on body "Skip to main content [GEOGRAPHIC_DATA] Edition EN Grade 3 2025 Auto Grade 3 Sea…" at bounding box center [409, 264] width 813 height 471
click at [615, 105] on body "Skip to main content [GEOGRAPHIC_DATA] Edition EN Grade 3 2025 Auto Grade 3 Sea…" at bounding box center [409, 264] width 813 height 471
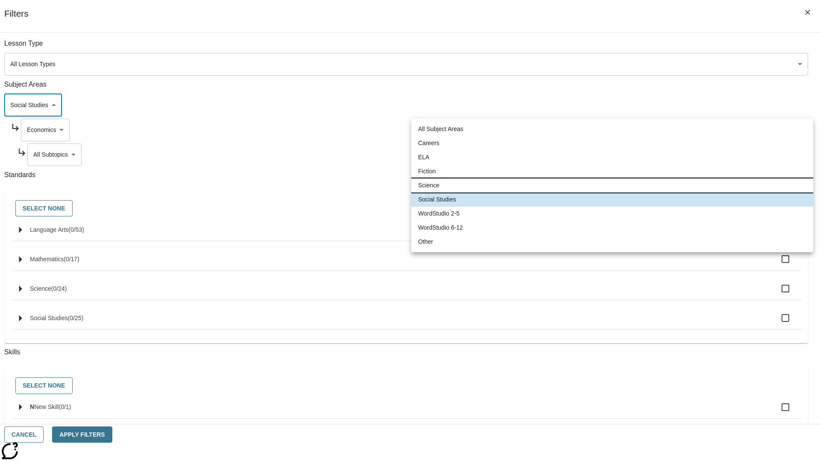
click at [612, 185] on li "Science" at bounding box center [612, 186] width 402 height 14
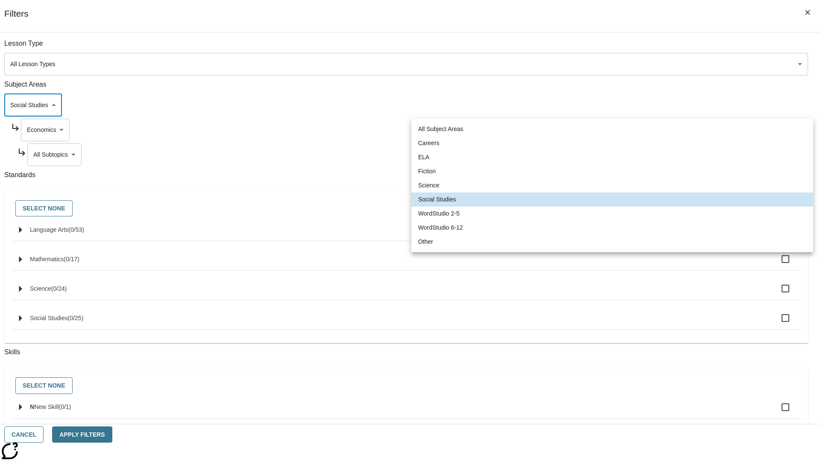
type input "2"
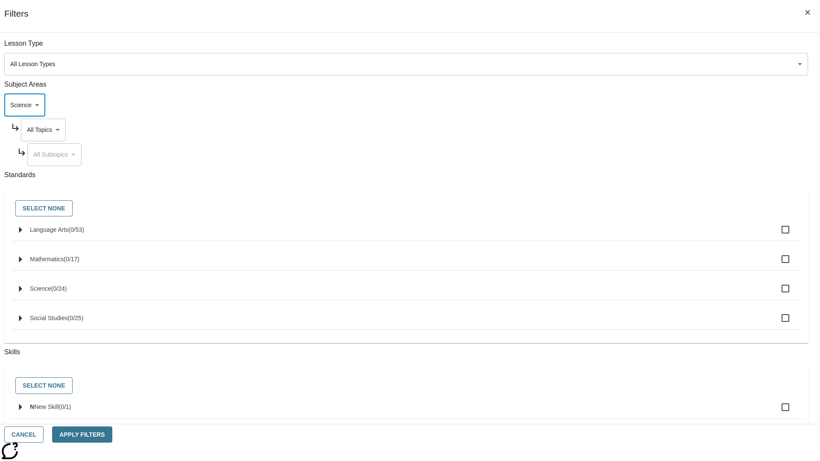
click at [623, 48] on body "Skip to main content [GEOGRAPHIC_DATA] Edition EN Grade 3 2025 Auto Grade 3 Sea…" at bounding box center [409, 264] width 813 height 471
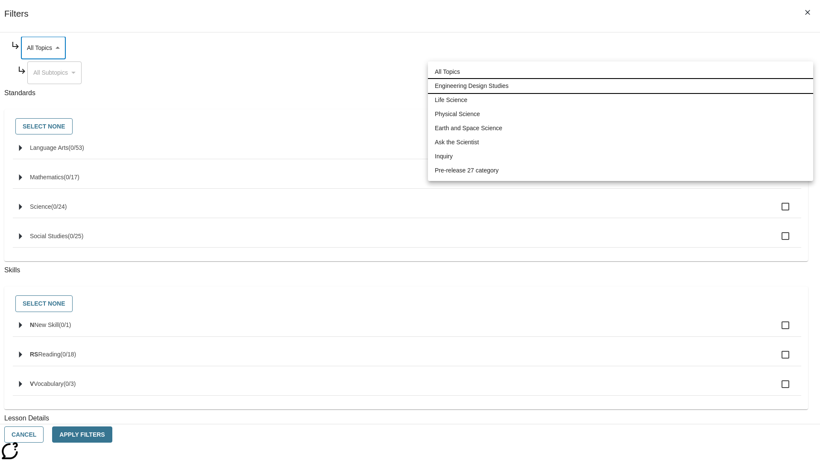
click at [620, 86] on li "Engineering Design Studies" at bounding box center [620, 86] width 385 height 14
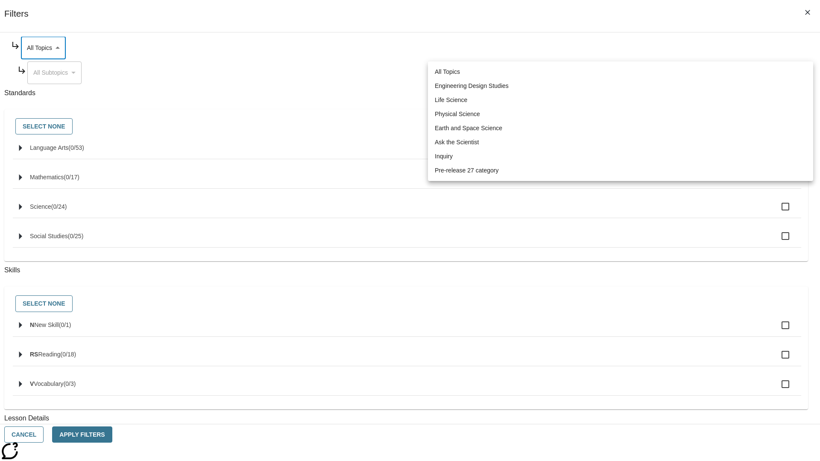
type input "187"
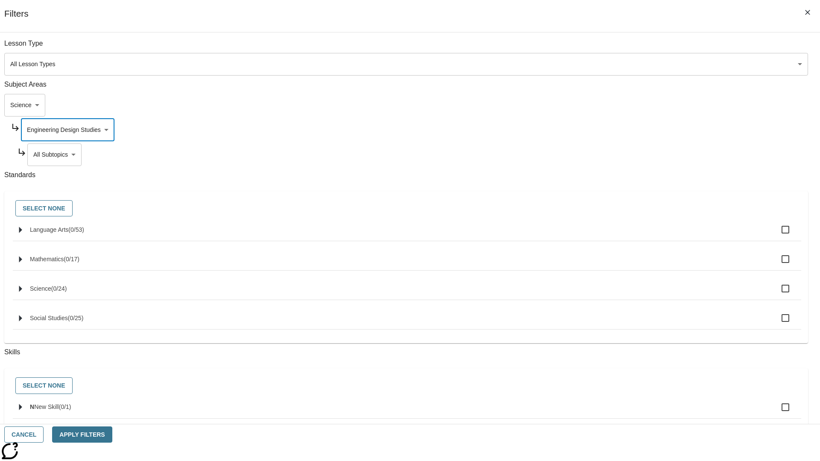
click at [626, 155] on body "Skip to main content [GEOGRAPHIC_DATA] Edition EN Grade 3 2025 Auto Grade 3 Sea…" at bounding box center [409, 264] width 813 height 471
click at [623, 130] on body "Skip to main content [GEOGRAPHIC_DATA] Edition EN Grade 3 2025 Auto Grade 3 Sea…" at bounding box center [409, 264] width 813 height 471
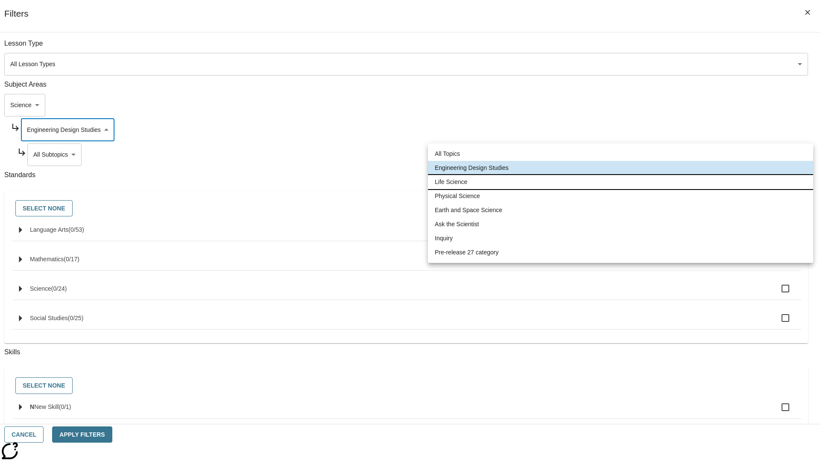
click at [620, 182] on li "Life Science" at bounding box center [620, 182] width 385 height 14
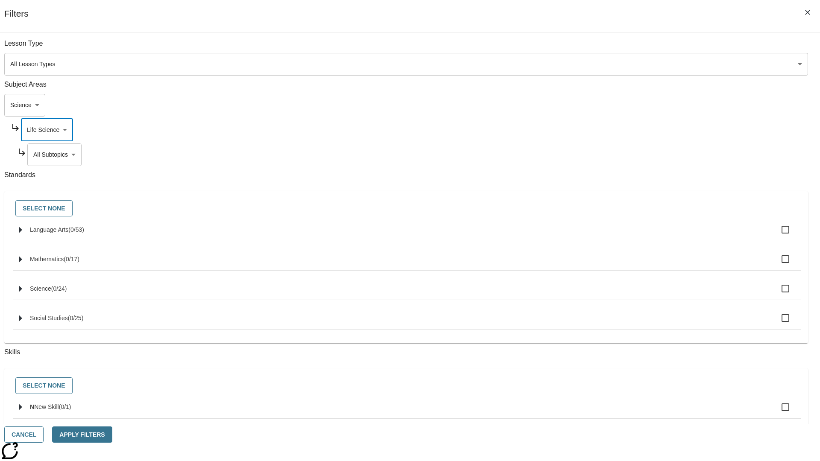
click at [626, 155] on body "Skip to main content [GEOGRAPHIC_DATA] Edition EN Grade 3 2025 Auto Grade 3 Sea…" at bounding box center [409, 264] width 813 height 471
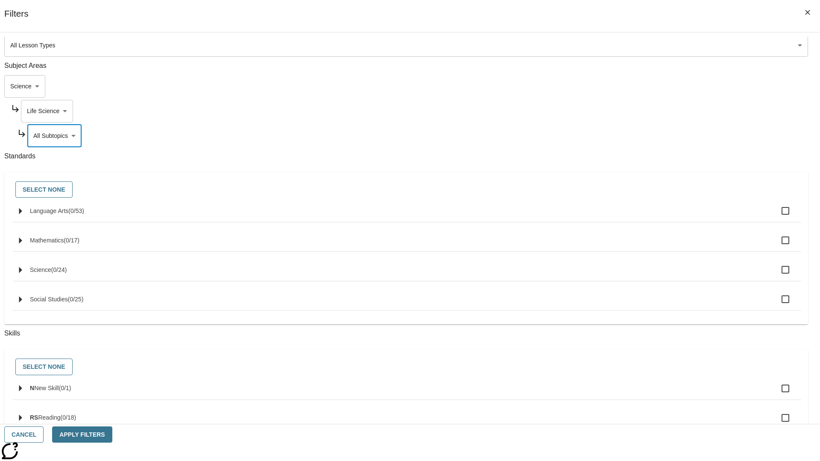
click at [623, 48] on body "Skip to main content [GEOGRAPHIC_DATA] Edition EN Grade 3 2025 Auto Grade 3 Sea…" at bounding box center [409, 264] width 813 height 471
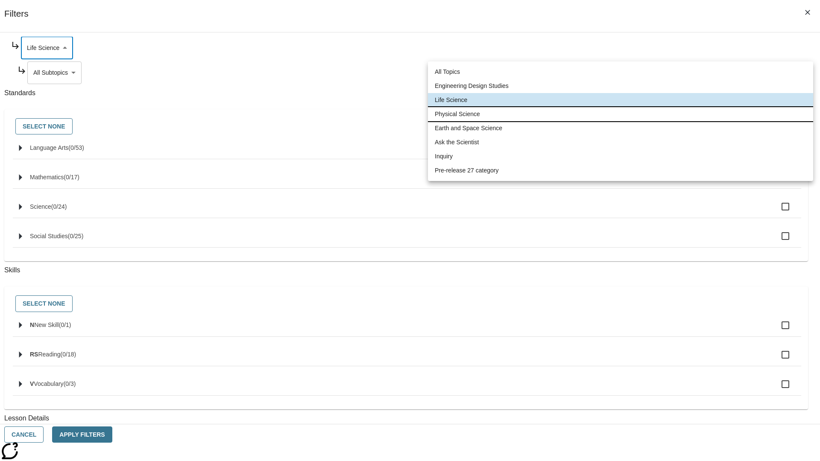
click at [620, 114] on li "Physical Science" at bounding box center [620, 114] width 385 height 14
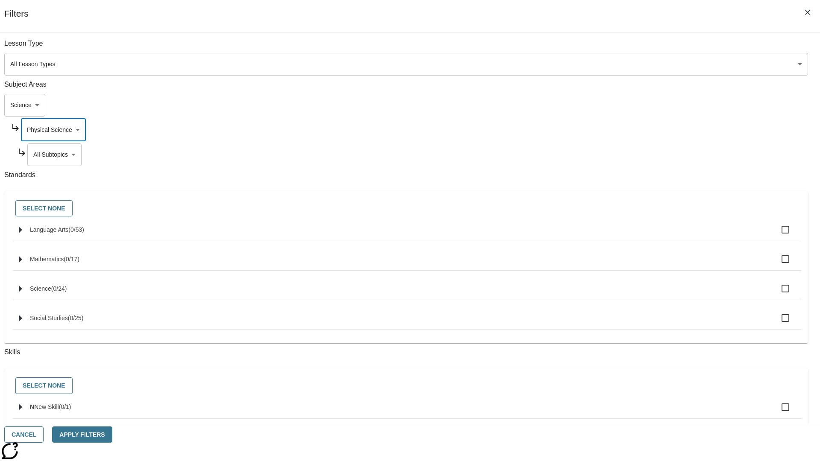
click at [626, 48] on body "Skip to main content [GEOGRAPHIC_DATA] Edition EN Grade 3 2025 Auto Grade 3 Sea…" at bounding box center [409, 264] width 813 height 471
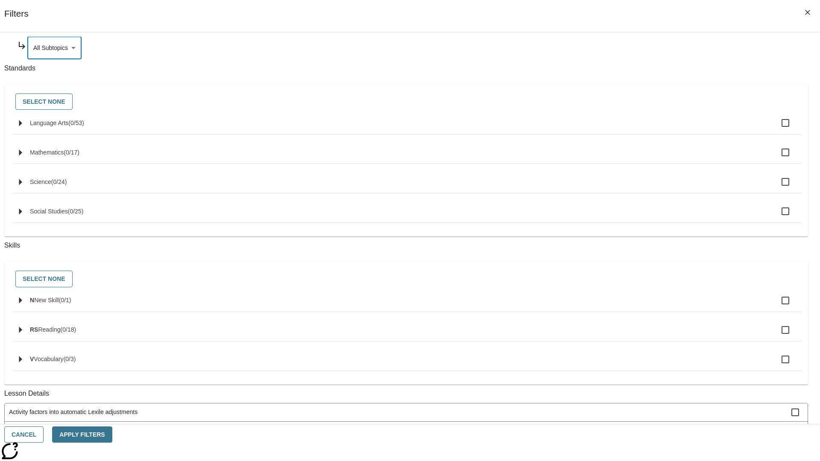
click at [623, 130] on body "Skip to main content [GEOGRAPHIC_DATA] Edition EN Grade 3 2025 Auto Grade 3 Sea…" at bounding box center [409, 264] width 813 height 471
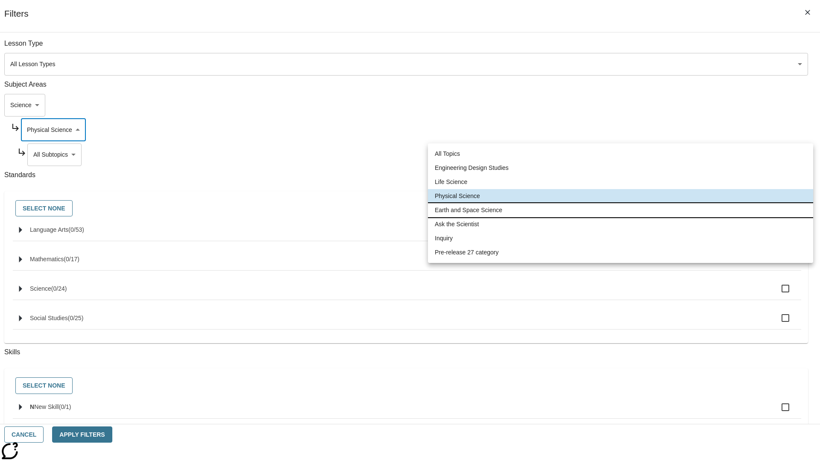
click at [620, 210] on li "Earth and Space Science" at bounding box center [620, 210] width 385 height 14
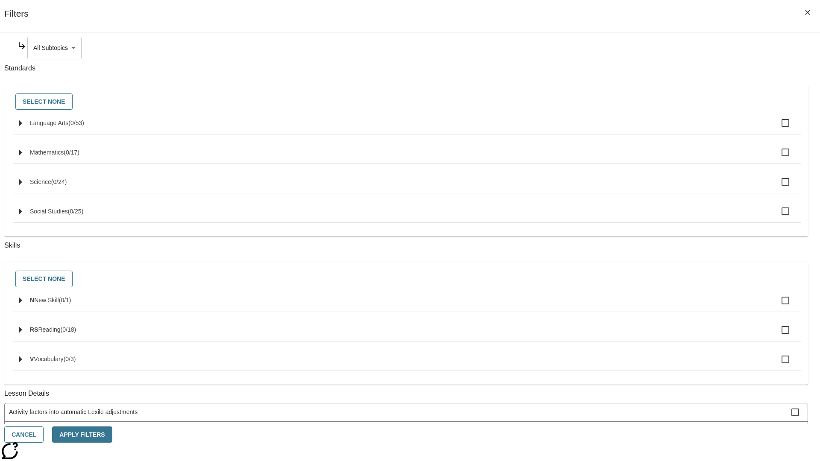
click at [626, 48] on body "Skip to main content [GEOGRAPHIC_DATA] Edition EN Grade 3 2025 Auto Grade 3 Sea…" at bounding box center [409, 264] width 813 height 471
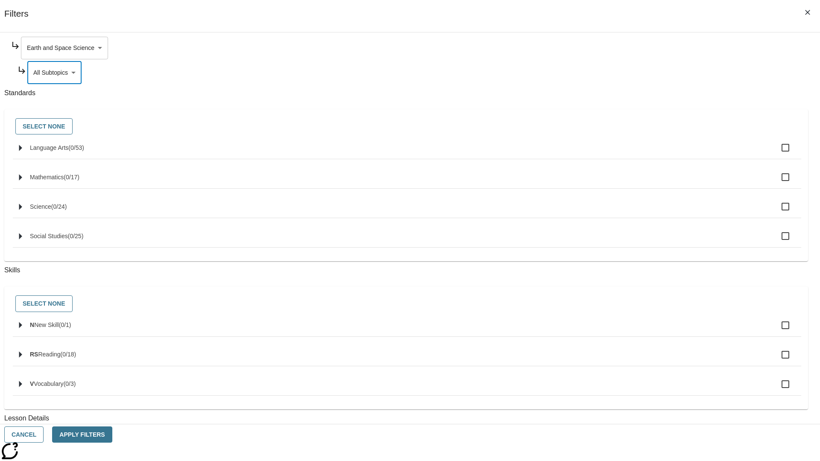
click at [623, 48] on body "Skip to main content [GEOGRAPHIC_DATA] Edition EN Grade 3 2025 Auto Grade 3 Sea…" at bounding box center [409, 264] width 813 height 471
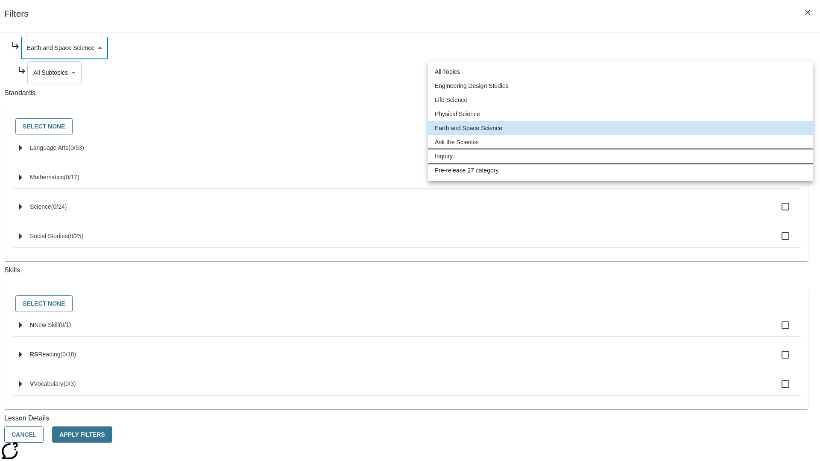
click at [620, 156] on li "Inquiry" at bounding box center [620, 156] width 385 height 14
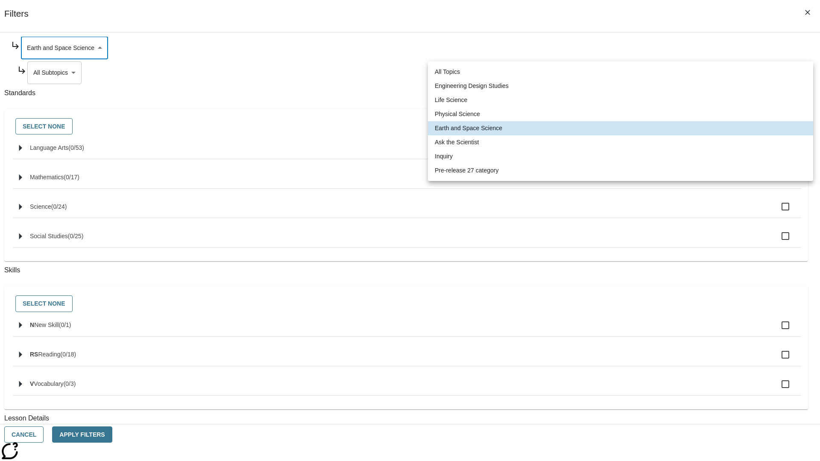
type input "251"
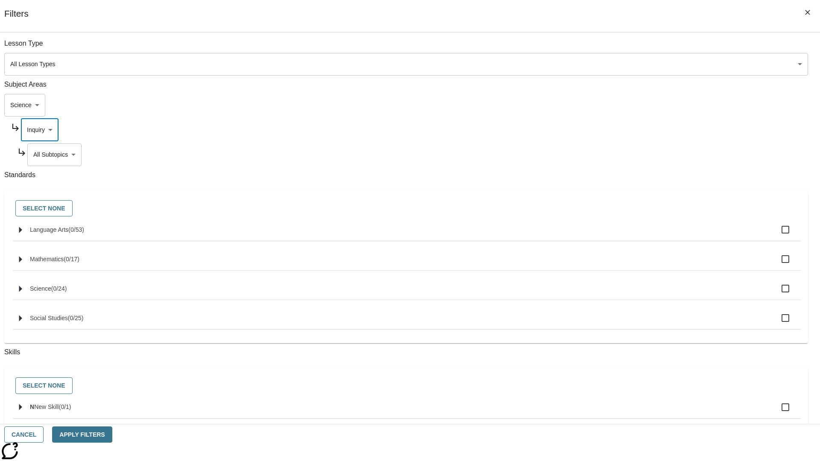
click at [626, 48] on body "Skip to main content [GEOGRAPHIC_DATA] Edition EN Grade 3 2025 Auto Grade 3 Sea…" at bounding box center [409, 264] width 813 height 471
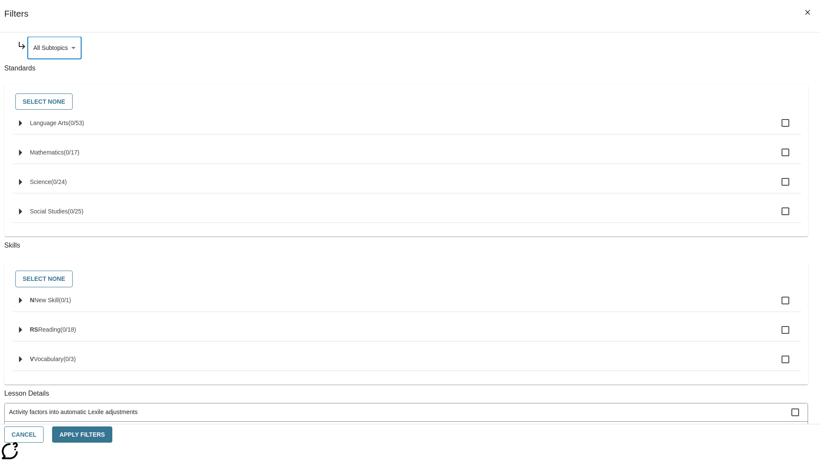
click at [623, 130] on body "Skip to main content [GEOGRAPHIC_DATA] Edition EN Grade 3 2025 Auto Grade 3 Sea…" at bounding box center [409, 264] width 813 height 471
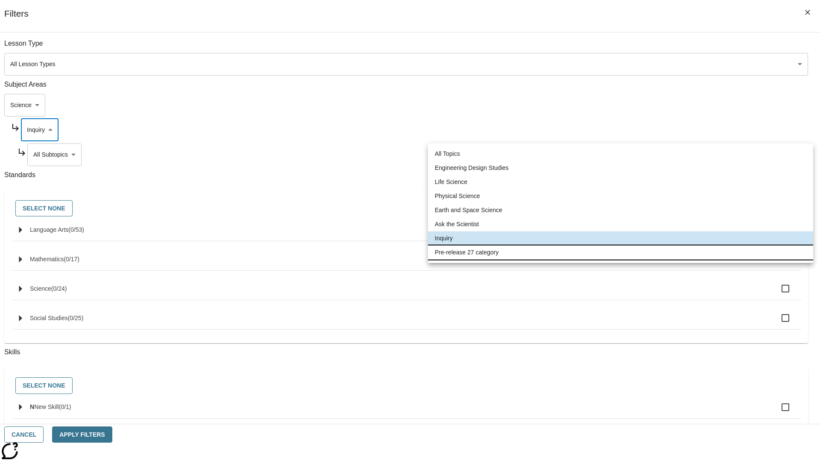
click at [620, 252] on li "Pre-release 27 category" at bounding box center [620, 253] width 385 height 14
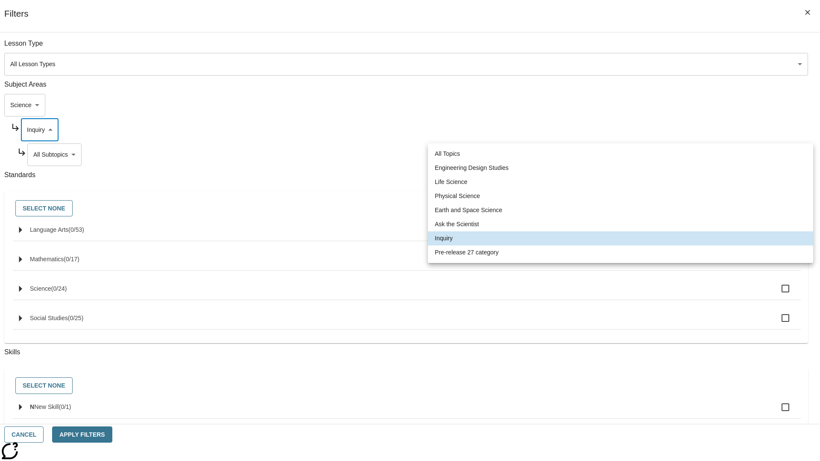
type input "271"
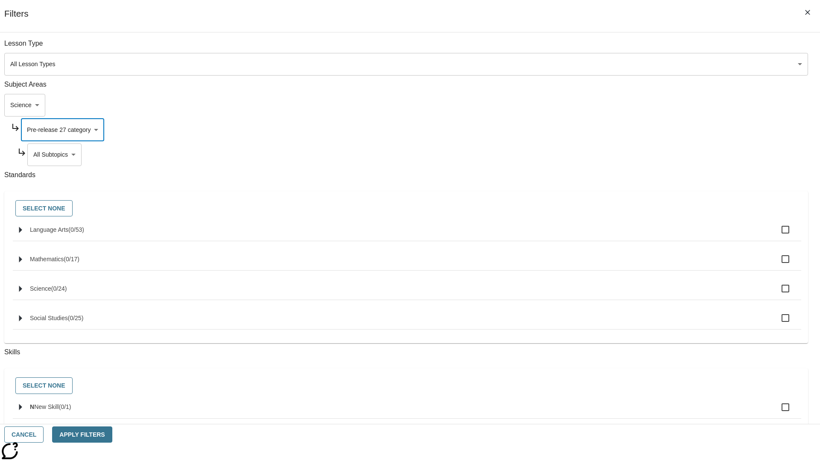
click at [626, 48] on body "Skip to main content [GEOGRAPHIC_DATA] Edition EN Grade 3 2025 Auto Grade 3 Sea…" at bounding box center [409, 264] width 813 height 471
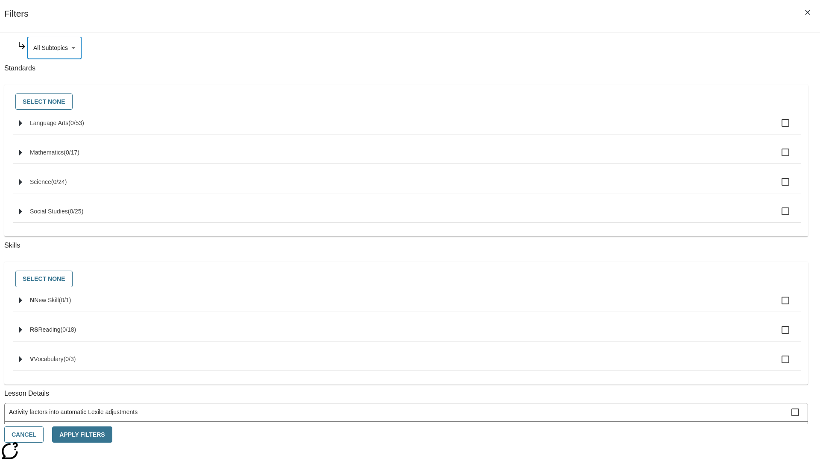
click at [615, 105] on body "Skip to main content [GEOGRAPHIC_DATA] Edition EN Grade 3 2025 Auto Grade 3 Sea…" at bounding box center [409, 264] width 813 height 471
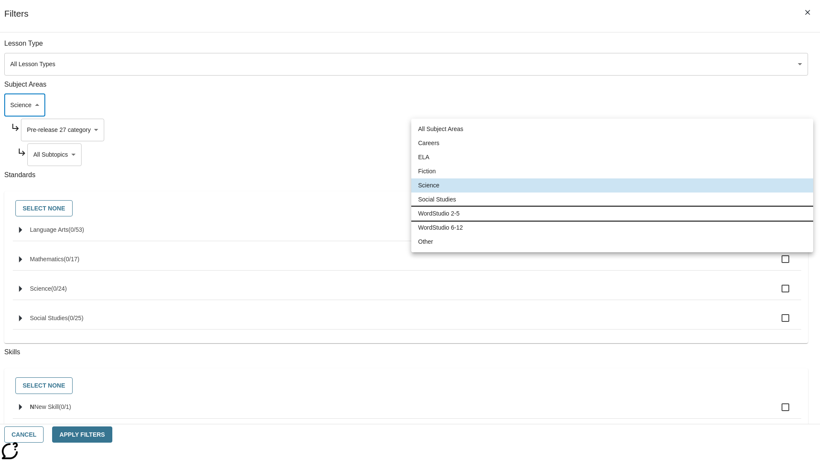
click at [612, 214] on li "WordStudio 2-5" at bounding box center [612, 214] width 402 height 14
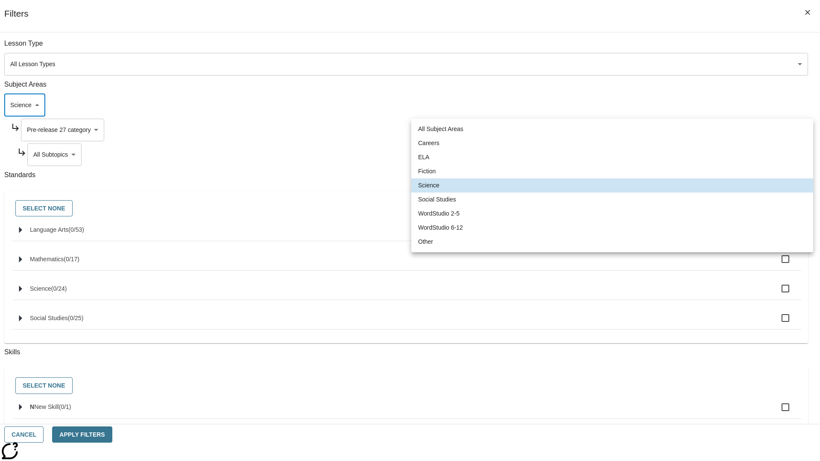
type input "6"
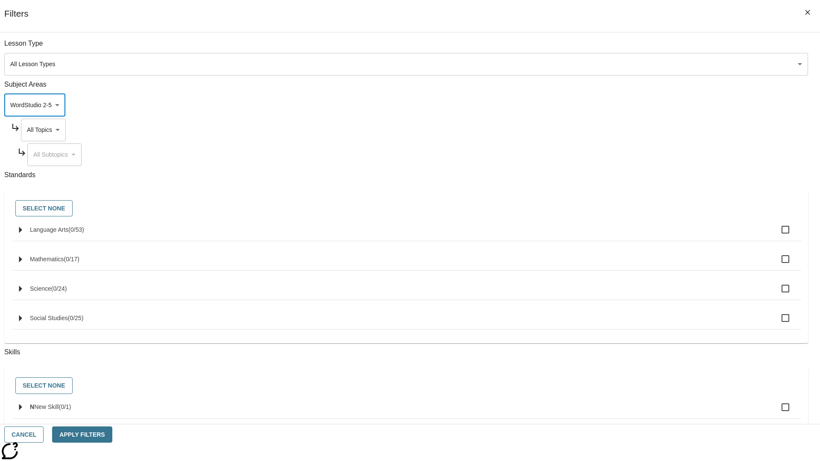
click at [623, 130] on body "Skip to main content [GEOGRAPHIC_DATA] Edition EN Grade 3 2025 Auto Grade 3 Sea…" at bounding box center [409, 264] width 813 height 471
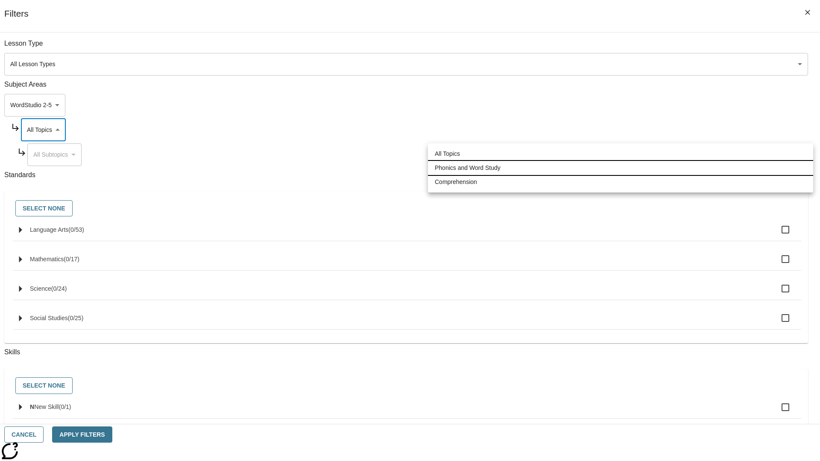
click at [620, 168] on li "Phonics and Word Study" at bounding box center [620, 168] width 385 height 14
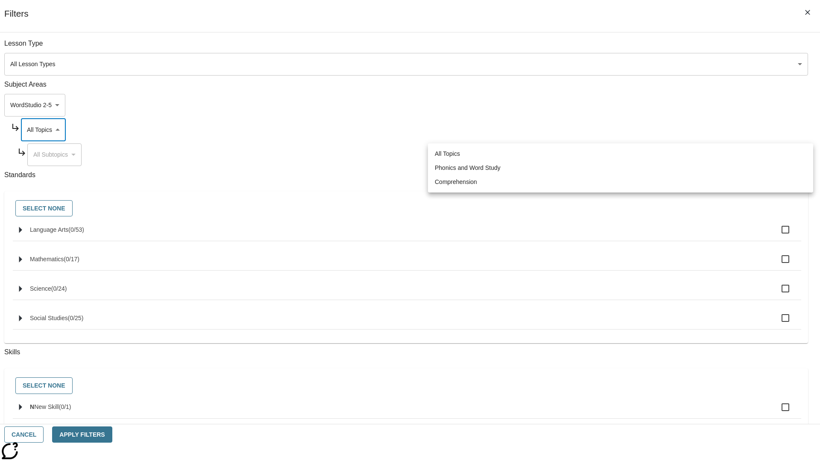
type input "249"
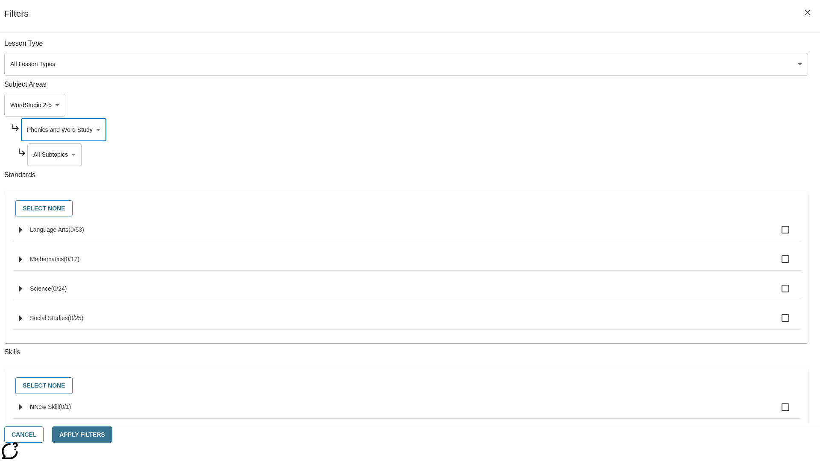
click at [626, 155] on body "Skip to main content [GEOGRAPHIC_DATA] Edition EN Grade 3 2025 Auto Grade 3 Sea…" at bounding box center [409, 264] width 813 height 471
click at [623, 130] on body "Skip to main content [GEOGRAPHIC_DATA] Edition EN Grade 3 2025 Auto Grade 3 Sea…" at bounding box center [409, 264] width 813 height 471
